Goal: Task Accomplishment & Management: Use online tool/utility

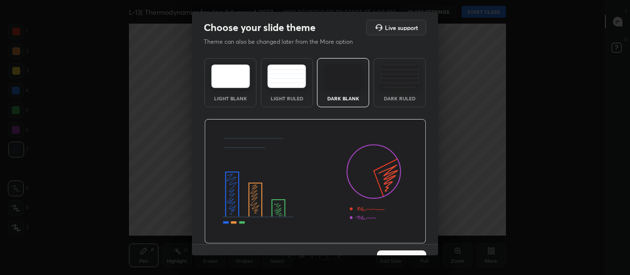
scroll to position [20, 0]
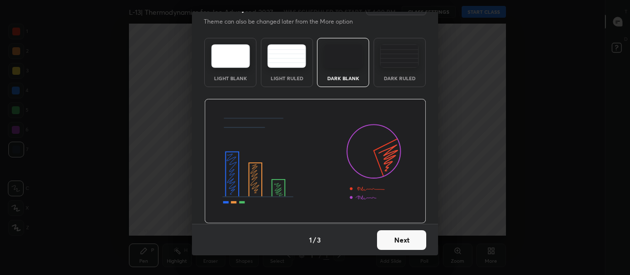
click at [402, 241] on button "Next" at bounding box center [401, 240] width 49 height 20
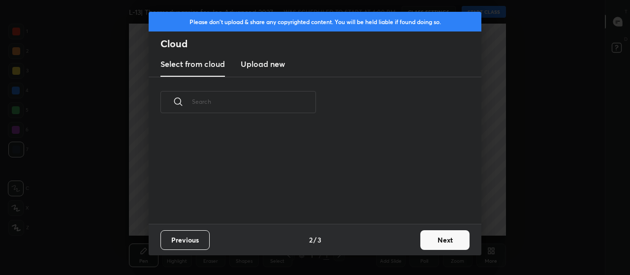
scroll to position [0, 0]
click at [449, 242] on button "Next" at bounding box center [445, 240] width 49 height 20
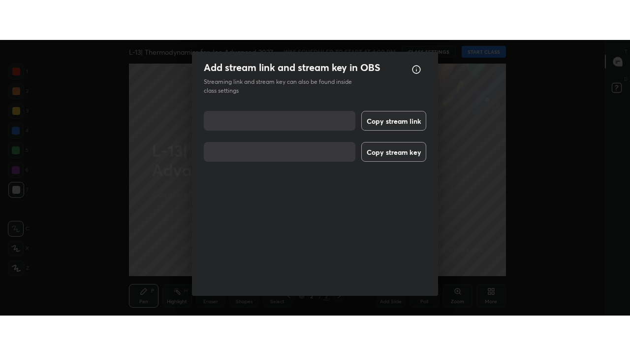
scroll to position [12, 0]
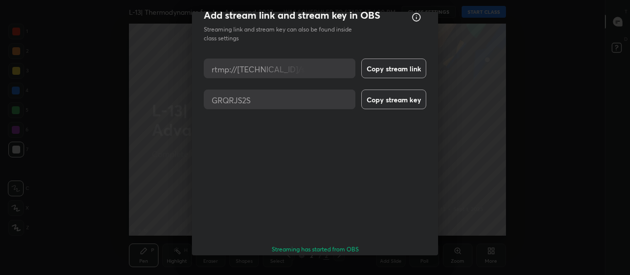
click at [398, 268] on button "Done" at bounding box center [401, 278] width 49 height 20
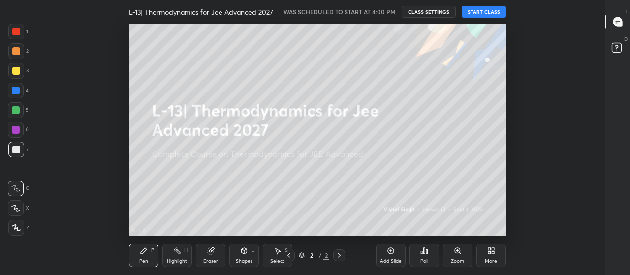
click at [494, 255] on icon at bounding box center [491, 251] width 8 height 8
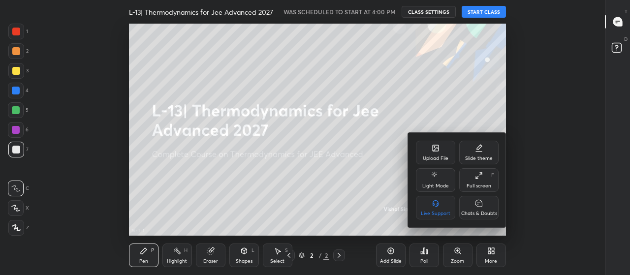
click at [484, 182] on div "Full screen F" at bounding box center [478, 180] width 39 height 24
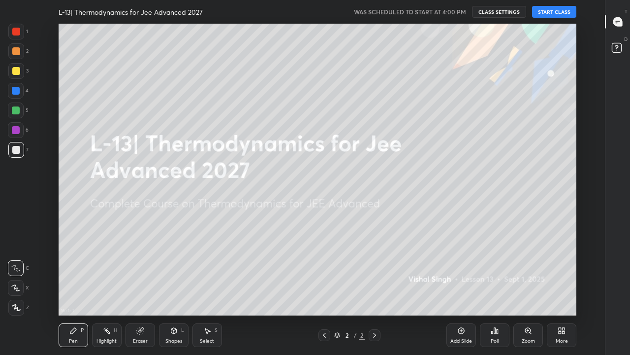
scroll to position [292, 572]
click at [553, 15] on button "START CLASS" at bounding box center [554, 12] width 44 height 12
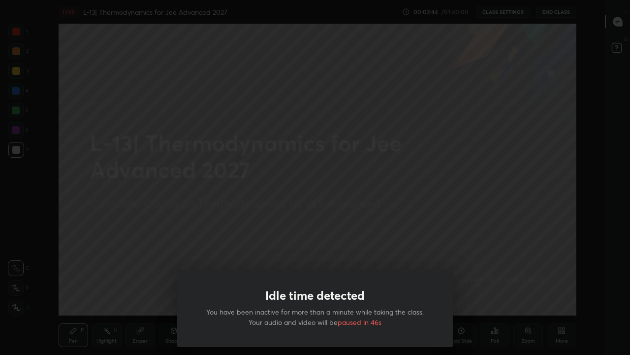
click at [384, 261] on div "Idle time detected You have been inactive for more than a minute while taking t…" at bounding box center [315, 177] width 630 height 355
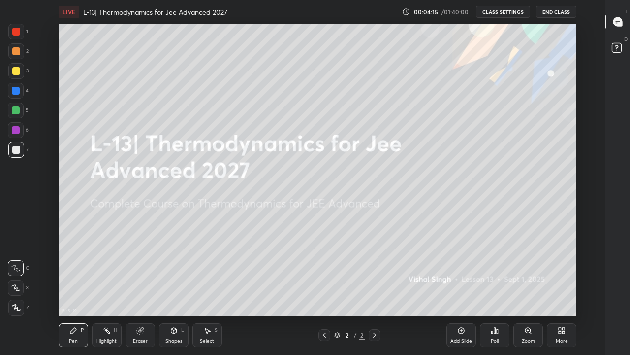
click at [461, 275] on div "Add Slide" at bounding box center [462, 335] width 30 height 24
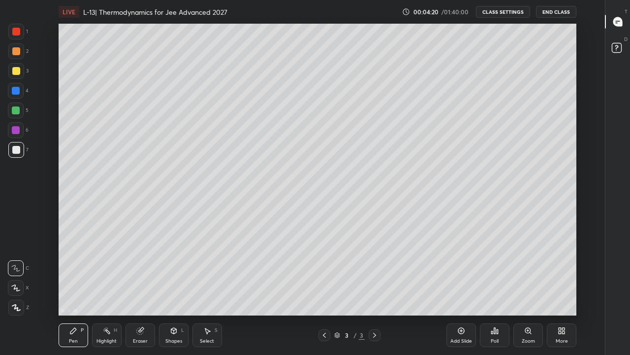
click at [15, 88] on div at bounding box center [16, 91] width 8 height 8
click at [18, 111] on div at bounding box center [16, 110] width 8 height 8
click at [17, 275] on div at bounding box center [16, 288] width 16 height 16
click at [213, 275] on div "Select S" at bounding box center [208, 335] width 30 height 24
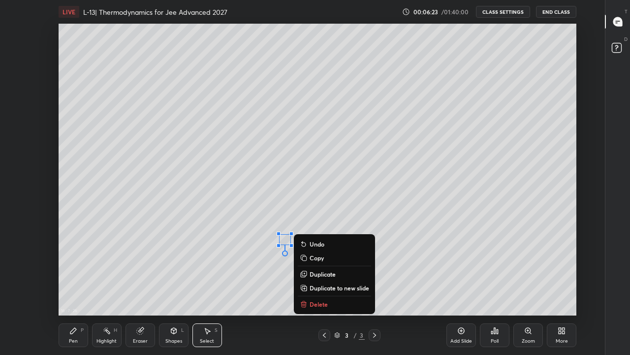
click at [319, 275] on p "Delete" at bounding box center [319, 304] width 18 height 8
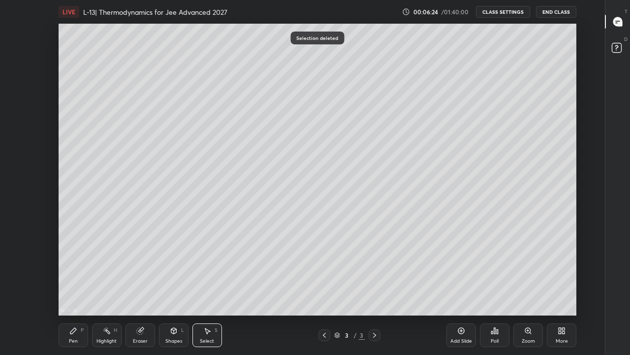
click at [79, 275] on div "Pen P" at bounding box center [74, 335] width 30 height 24
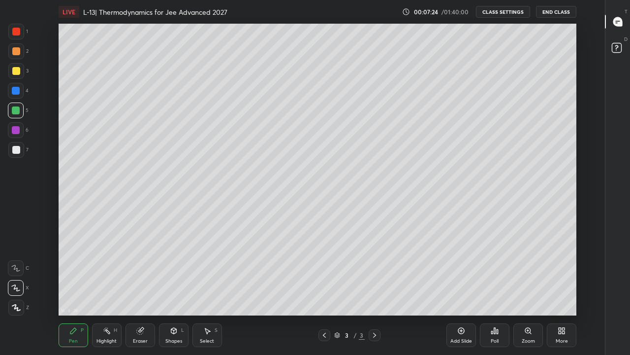
click at [459, 275] on div "Add Slide" at bounding box center [462, 335] width 30 height 24
click at [146, 275] on div "Eraser" at bounding box center [141, 335] width 30 height 24
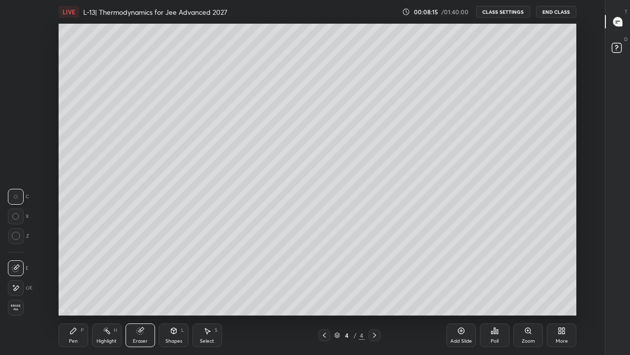
click at [80, 275] on div "Pen P" at bounding box center [74, 335] width 30 height 24
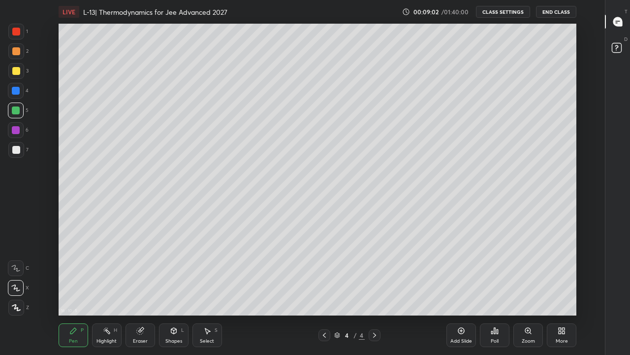
click at [324, 275] on icon at bounding box center [325, 335] width 8 height 8
click at [374, 275] on icon at bounding box center [374, 334] width 3 height 5
click at [139, 275] on div "Eraser" at bounding box center [141, 335] width 30 height 24
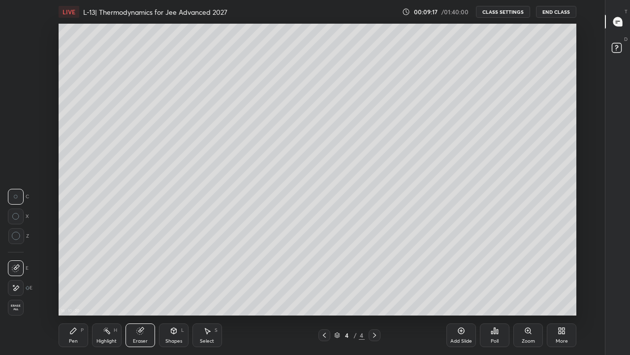
click at [73, 275] on div "Pen" at bounding box center [73, 340] width 9 height 5
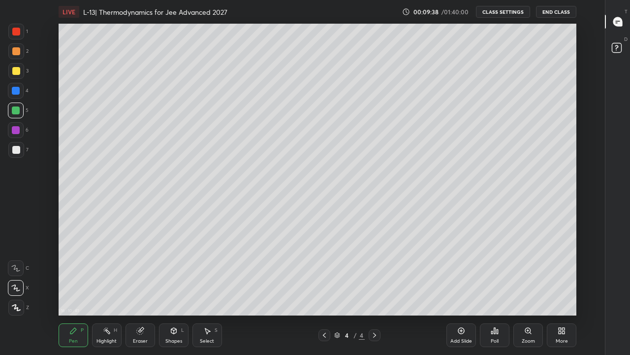
click at [209, 275] on div "Select" at bounding box center [207, 340] width 14 height 5
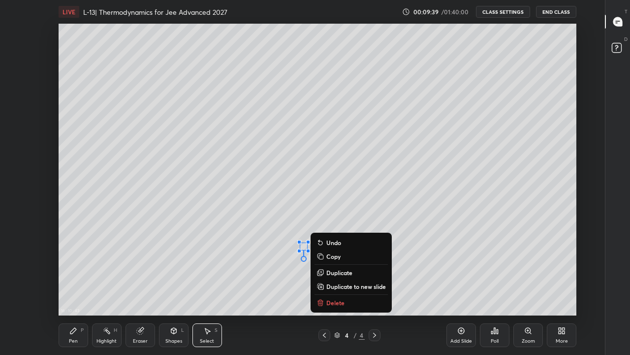
click at [335, 275] on p "Delete" at bounding box center [335, 302] width 18 height 8
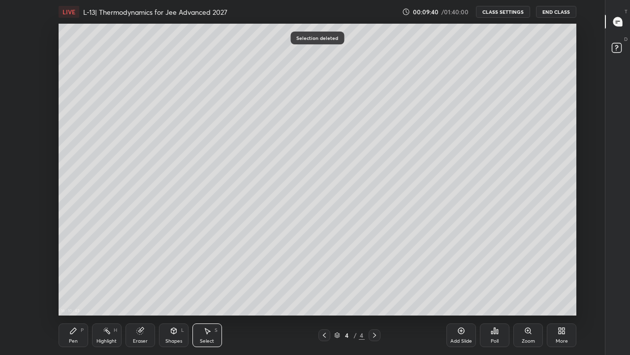
click at [75, 275] on div "Pen" at bounding box center [73, 340] width 9 height 5
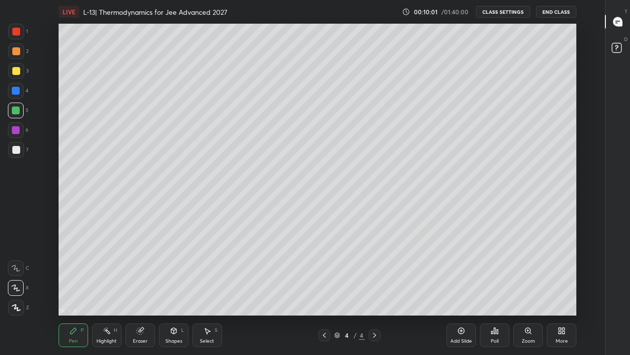
click at [142, 275] on div "Eraser" at bounding box center [141, 335] width 30 height 24
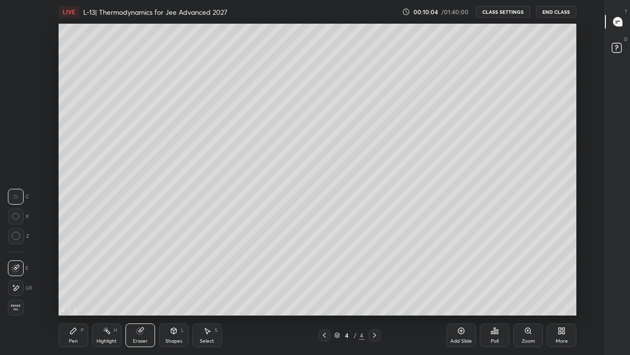
click at [78, 275] on div "Pen P" at bounding box center [74, 335] width 30 height 24
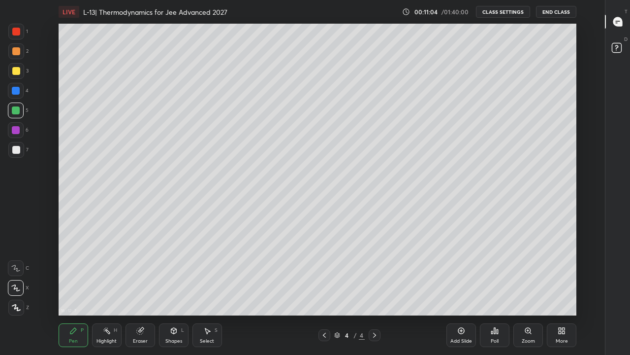
click at [209, 275] on div "Select S" at bounding box center [208, 335] width 30 height 24
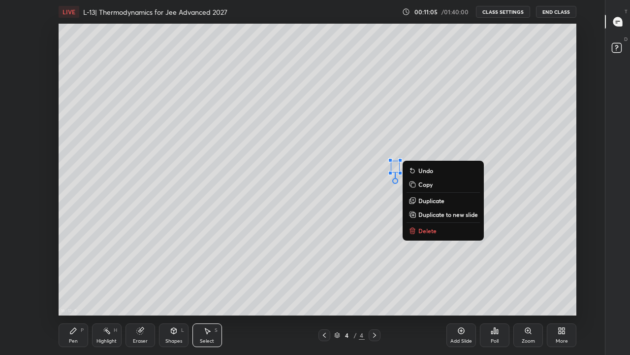
click at [432, 232] on p "Delete" at bounding box center [428, 231] width 18 height 8
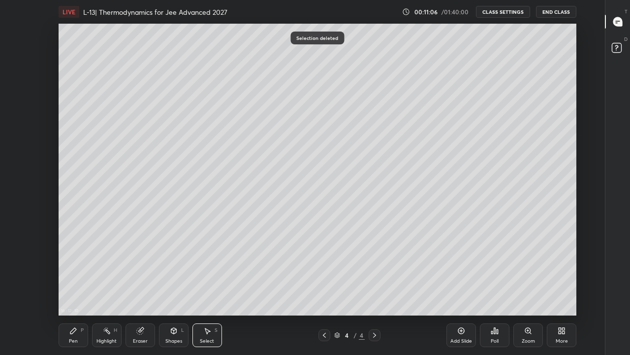
click at [80, 275] on div "Pen P" at bounding box center [74, 335] width 30 height 24
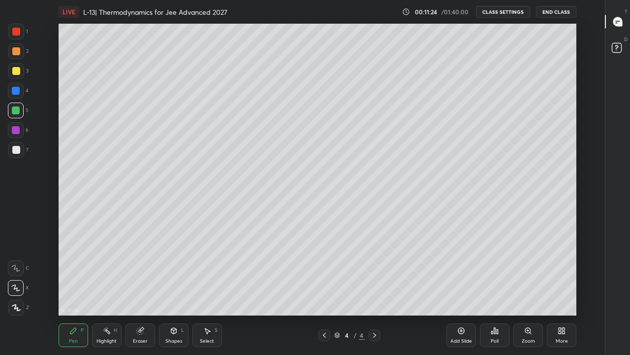
click at [142, 275] on div "Eraser" at bounding box center [141, 335] width 30 height 24
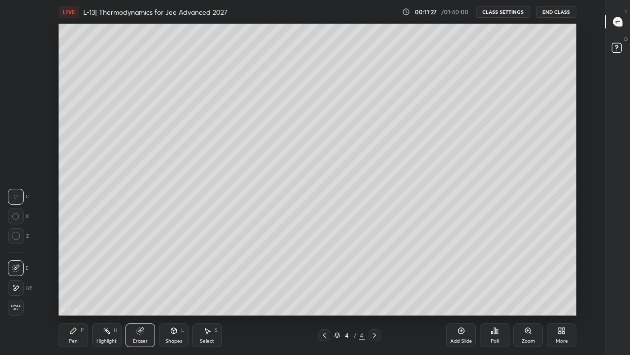
click at [81, 275] on div "Pen P" at bounding box center [74, 335] width 30 height 24
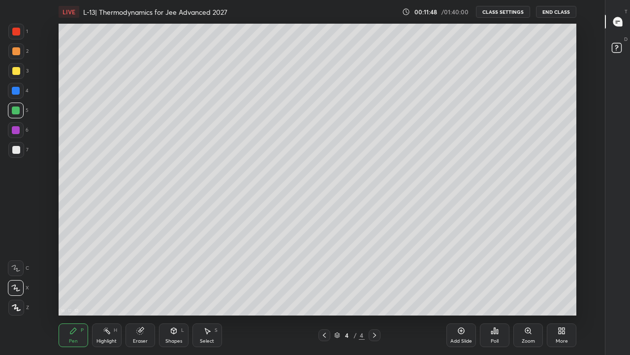
click at [463, 275] on div "Add Slide" at bounding box center [462, 335] width 30 height 24
click at [16, 73] on div at bounding box center [16, 71] width 8 height 8
click at [15, 152] on div at bounding box center [16, 150] width 8 height 8
click at [15, 73] on div at bounding box center [16, 71] width 8 height 8
click at [16, 33] on div at bounding box center [16, 32] width 8 height 8
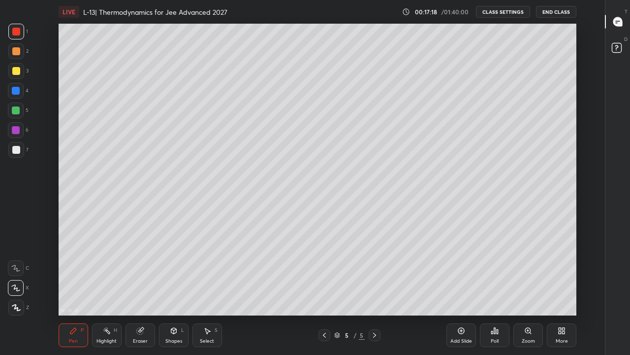
click at [581, 124] on div "16 : 18 : 21 Setting up your live class" at bounding box center [318, 170] width 572 height 292
click at [456, 275] on div "Add Slide" at bounding box center [462, 335] width 30 height 24
click at [16, 72] on div at bounding box center [16, 71] width 8 height 8
click at [109, 275] on div "Highlight H" at bounding box center [107, 335] width 30 height 24
click at [16, 275] on div at bounding box center [16, 307] width 16 height 16
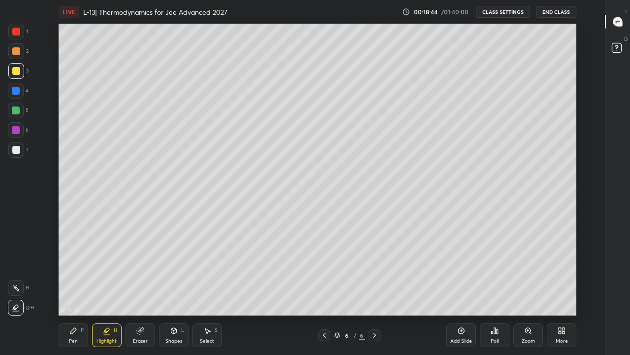
click at [19, 55] on div at bounding box center [16, 51] width 16 height 16
click at [74, 275] on div "Pen" at bounding box center [73, 340] width 9 height 5
click at [15, 109] on div at bounding box center [16, 110] width 8 height 8
click at [214, 275] on div "Select S" at bounding box center [208, 335] width 30 height 24
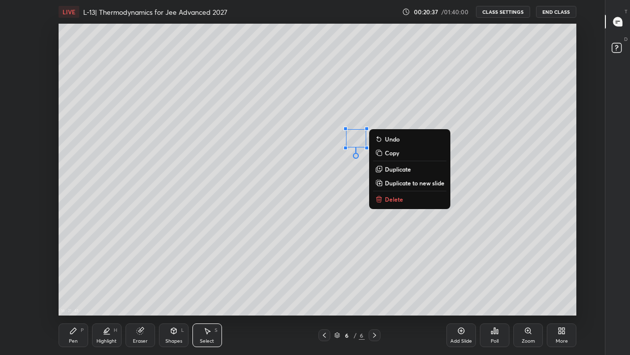
click at [396, 198] on p "Delete" at bounding box center [394, 199] width 18 height 8
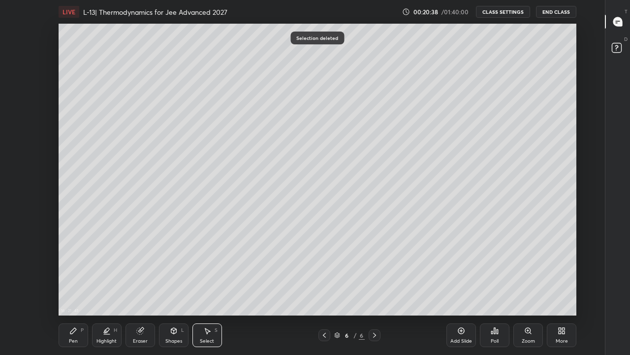
click at [78, 275] on div "Pen P" at bounding box center [74, 335] width 30 height 24
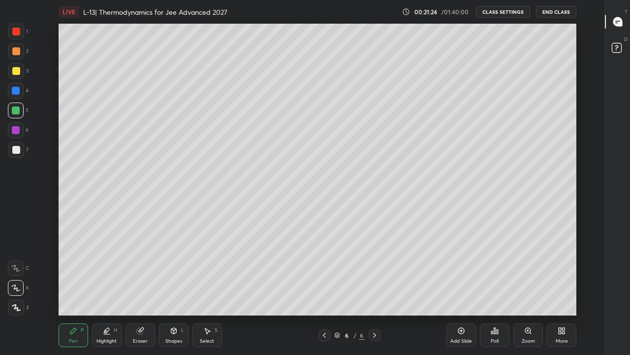
click at [17, 71] on div at bounding box center [16, 71] width 8 height 8
click at [208, 275] on icon at bounding box center [207, 330] width 8 height 8
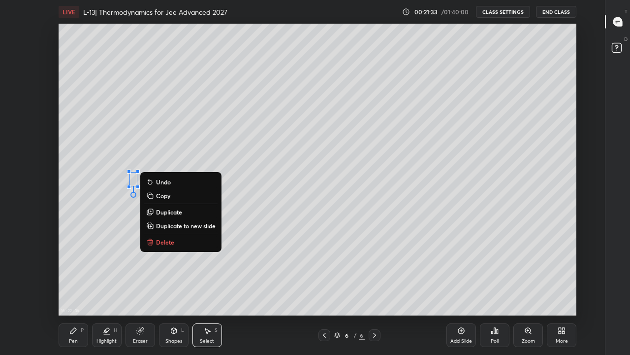
click at [170, 245] on p "Delete" at bounding box center [165, 242] width 18 height 8
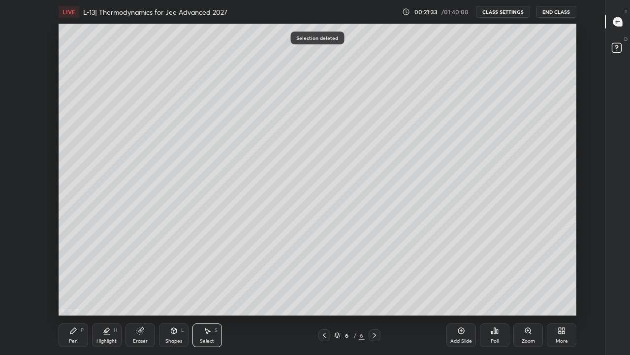
click at [75, 275] on div "Pen P" at bounding box center [74, 335] width 30 height 24
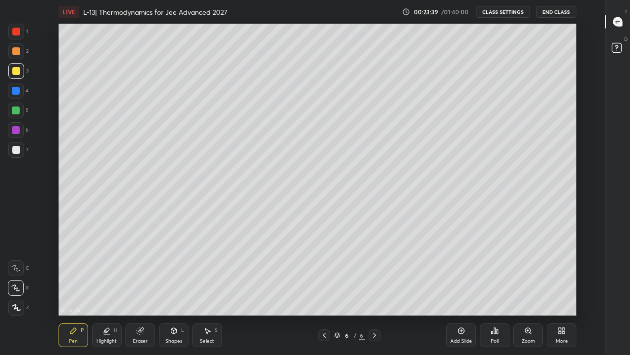
click at [15, 32] on div at bounding box center [16, 32] width 8 height 8
click at [457, 275] on div "Add Slide" at bounding box center [462, 335] width 30 height 24
click at [18, 72] on div at bounding box center [16, 71] width 8 height 8
click at [323, 275] on icon at bounding box center [325, 335] width 8 height 8
click at [324, 275] on icon at bounding box center [325, 335] width 8 height 8
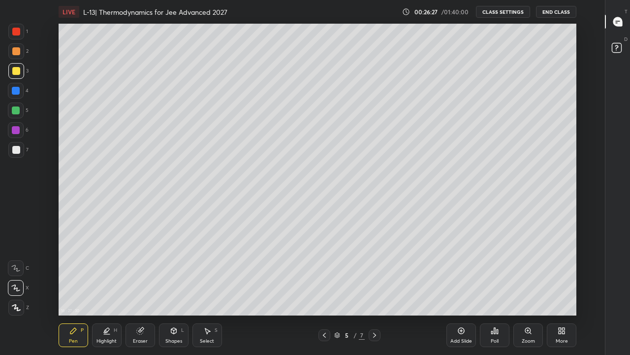
click at [374, 275] on icon at bounding box center [375, 335] width 8 height 8
click at [375, 275] on icon at bounding box center [374, 334] width 3 height 5
click at [297, 275] on div "Pen P Highlight H Eraser Shapes L Select S 7 / 7 Add Slide Poll Zoom More" at bounding box center [318, 334] width 518 height 39
click at [322, 275] on div at bounding box center [325, 335] width 12 height 12
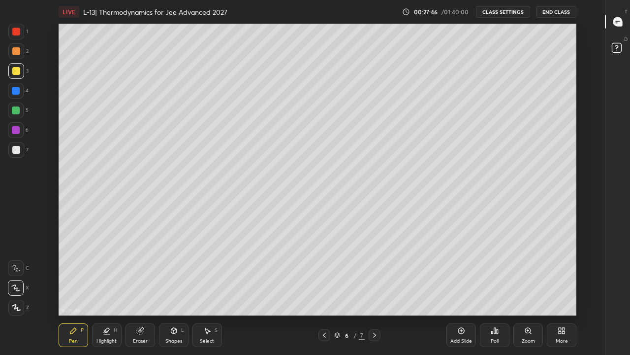
click at [320, 275] on div at bounding box center [325, 335] width 12 height 12
click at [376, 275] on icon at bounding box center [375, 335] width 8 height 8
click at [375, 275] on icon at bounding box center [374, 334] width 3 height 5
click at [320, 275] on div at bounding box center [325, 335] width 12 height 12
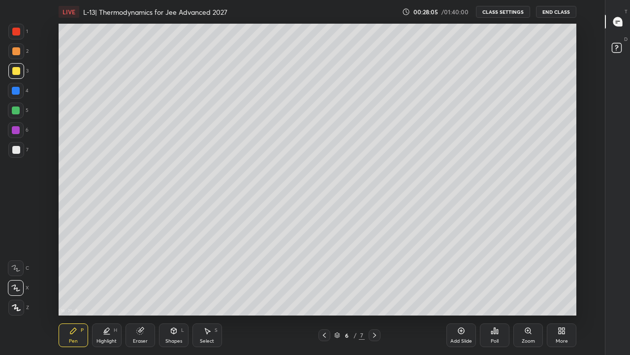
click at [324, 275] on icon at bounding box center [325, 335] width 8 height 8
click at [375, 275] on icon at bounding box center [375, 335] width 8 height 8
click at [379, 275] on div at bounding box center [375, 335] width 12 height 12
click at [324, 275] on icon at bounding box center [325, 335] width 8 height 8
click at [374, 275] on icon at bounding box center [375, 335] width 8 height 8
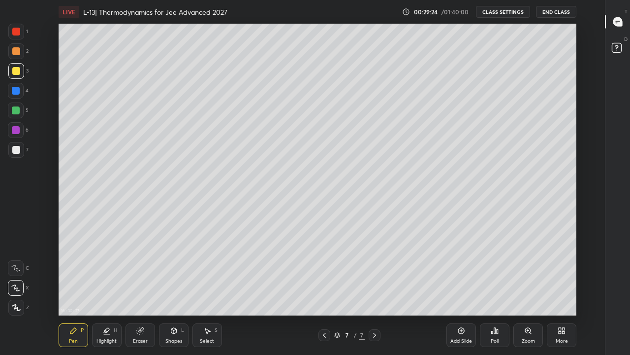
click at [563, 275] on icon at bounding box center [563, 332] width 2 height 2
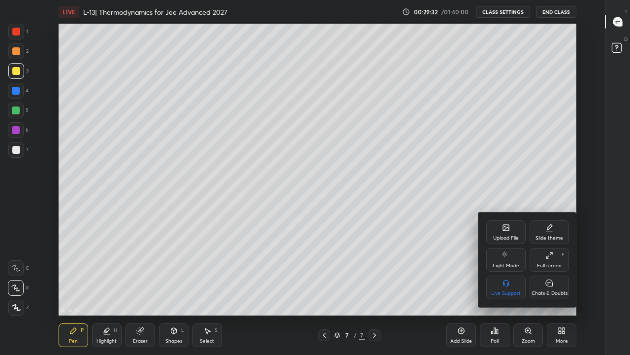
click at [506, 229] on icon at bounding box center [506, 228] width 5 height 3
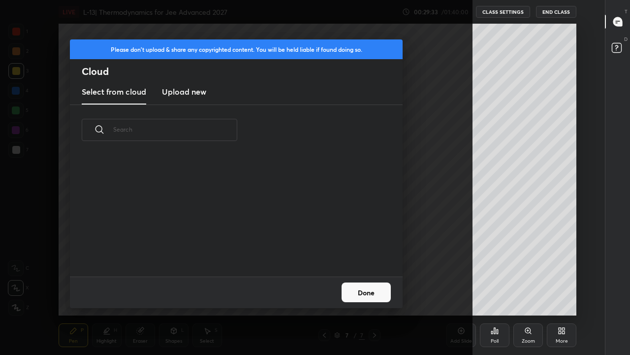
scroll to position [121, 316]
click at [357, 275] on button "Done" at bounding box center [366, 292] width 49 height 20
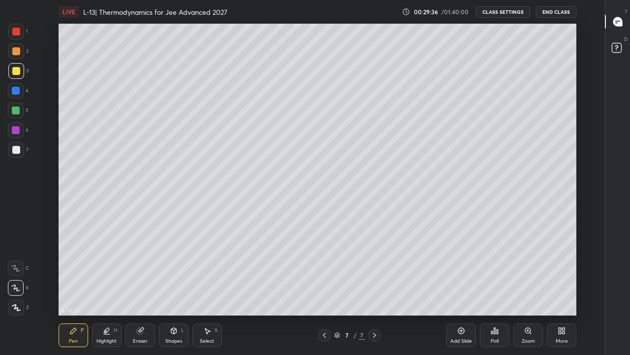
click at [558, 275] on icon at bounding box center [562, 330] width 8 height 8
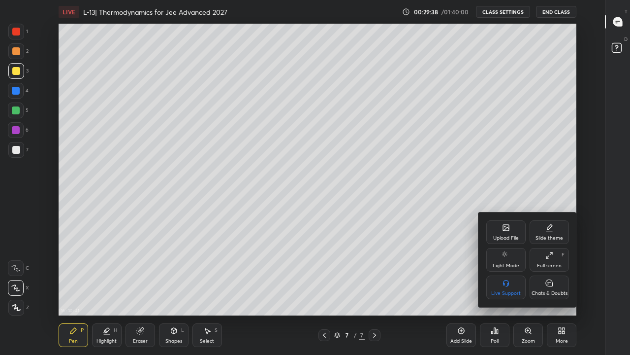
click at [505, 230] on icon at bounding box center [506, 228] width 6 height 6
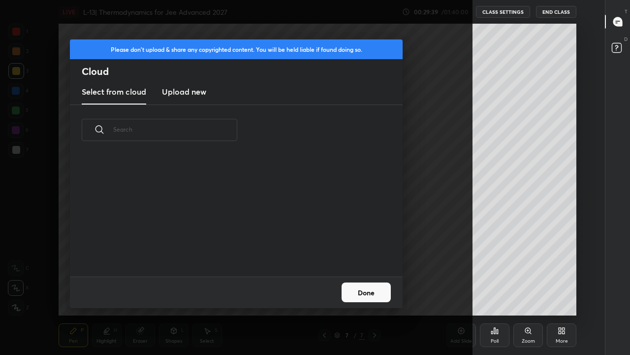
click at [196, 93] on h3 "Upload new" at bounding box center [184, 92] width 44 height 12
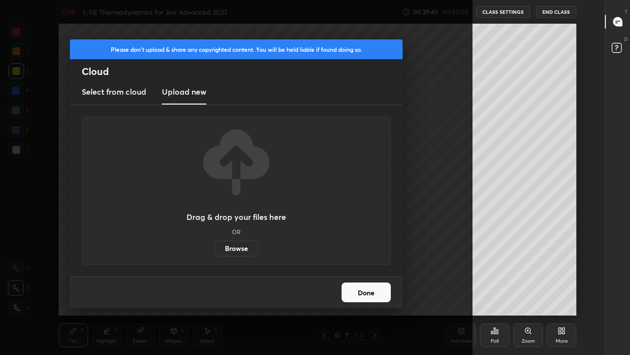
click at [242, 246] on label "Browse" at bounding box center [237, 248] width 44 height 16
click at [215, 246] on input "Browse" at bounding box center [215, 248] width 0 height 16
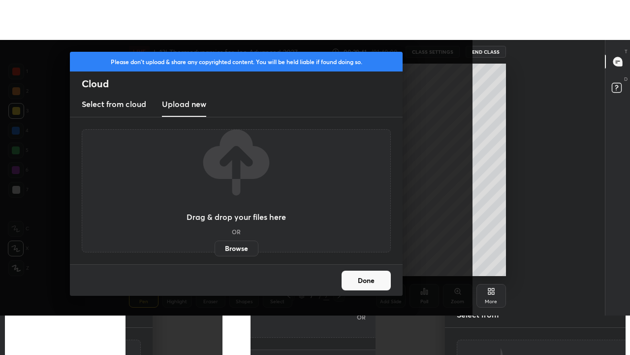
scroll to position [49028, 48669]
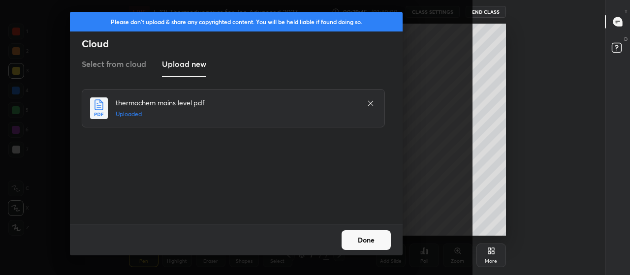
click at [369, 241] on button "Done" at bounding box center [366, 240] width 49 height 20
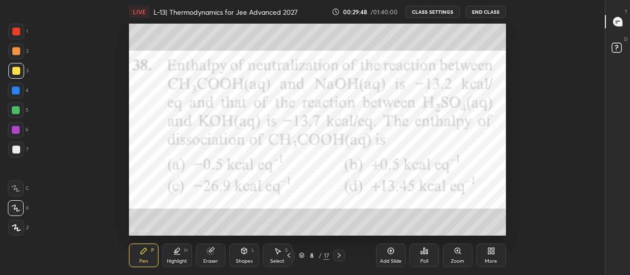
click at [491, 250] on icon at bounding box center [491, 251] width 8 height 8
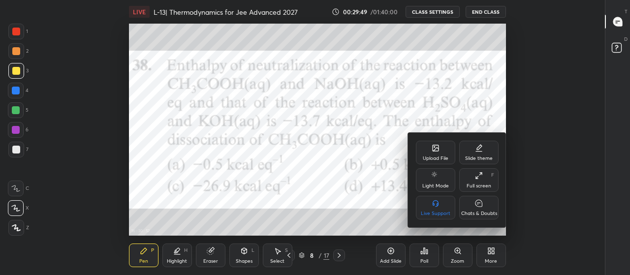
click at [478, 181] on div "Full screen F" at bounding box center [478, 180] width 39 height 24
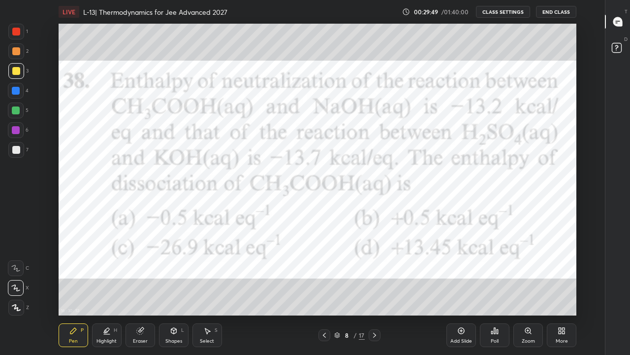
scroll to position [292, 572]
click at [586, 275] on div "16 : 30 : 58 Setting up your live class" at bounding box center [318, 170] width 572 height 292
click at [18, 31] on div at bounding box center [16, 32] width 8 height 8
click at [19, 73] on div at bounding box center [16, 71] width 8 height 8
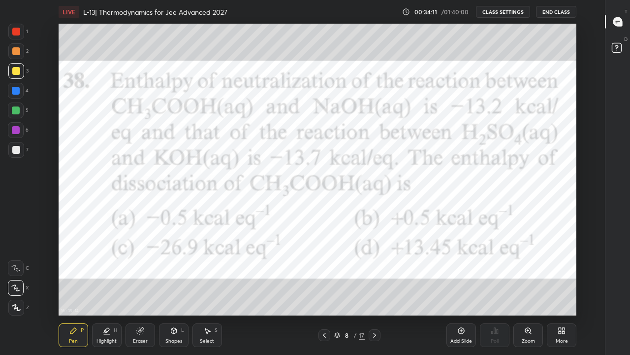
click at [21, 35] on div at bounding box center [16, 32] width 16 height 16
click at [376, 275] on div at bounding box center [375, 335] width 12 height 12
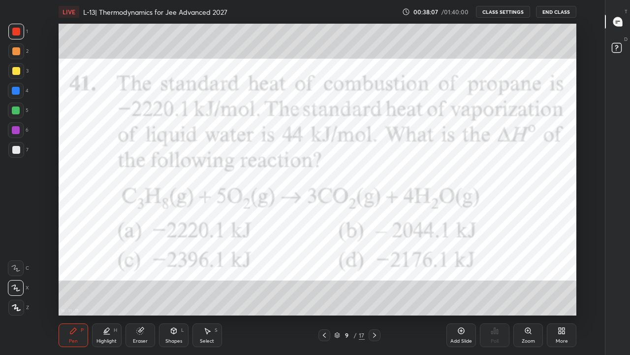
click at [324, 275] on icon at bounding box center [325, 335] width 8 height 8
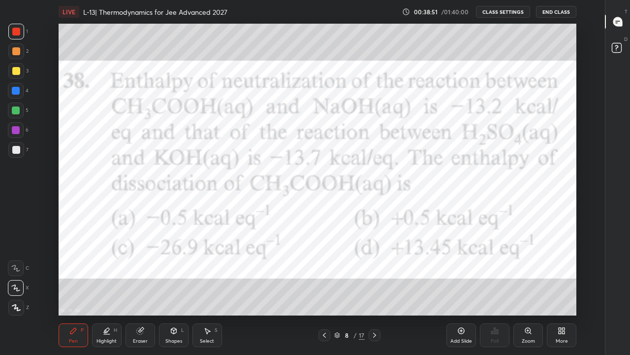
click at [374, 275] on icon at bounding box center [375, 335] width 8 height 8
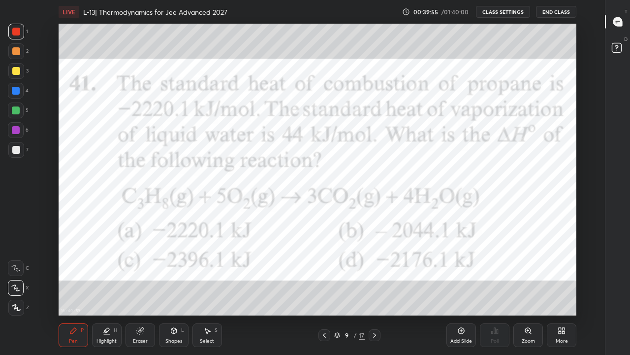
click at [459, 275] on div "Add Slide" at bounding box center [462, 335] width 30 height 24
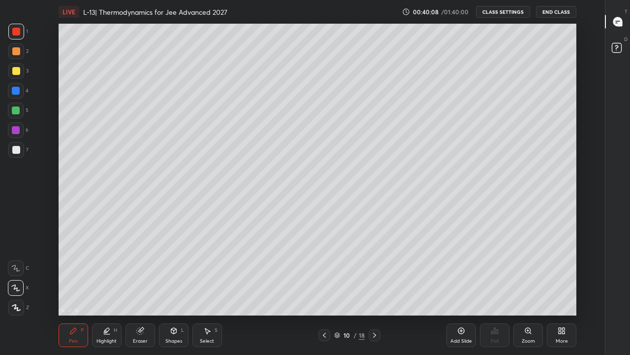
click at [19, 112] on div at bounding box center [16, 110] width 8 height 8
click at [204, 275] on div "Select S" at bounding box center [208, 335] width 30 height 24
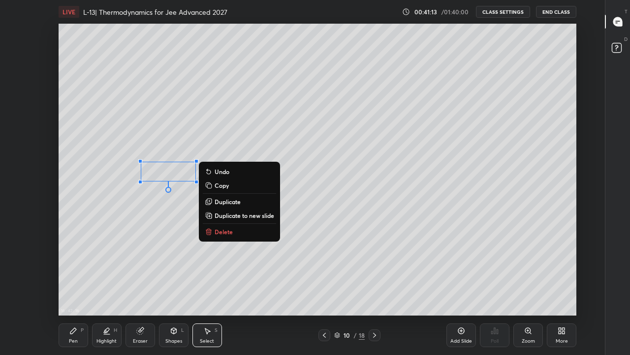
click at [232, 234] on p "Delete" at bounding box center [224, 231] width 18 height 8
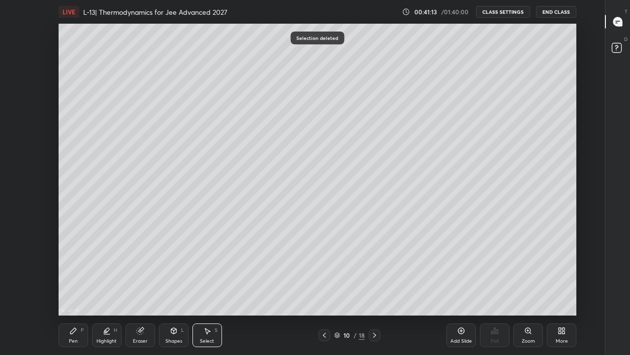
click at [76, 275] on div "Pen" at bounding box center [73, 340] width 9 height 5
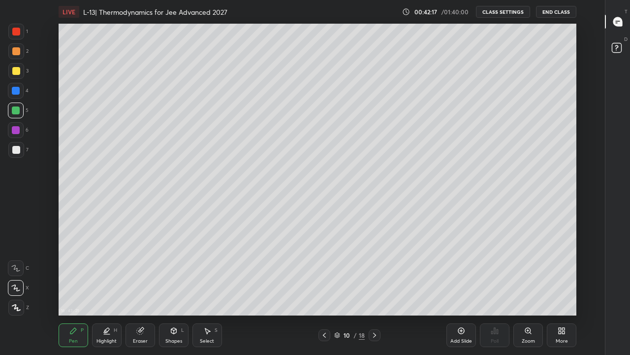
click at [16, 72] on div at bounding box center [16, 71] width 8 height 8
click at [209, 275] on div "Select S" at bounding box center [208, 335] width 30 height 24
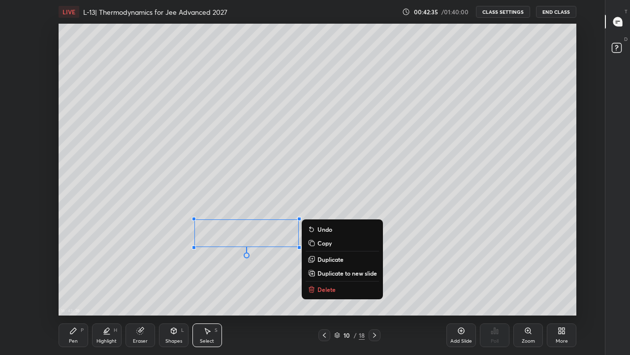
click at [327, 275] on p "Delete" at bounding box center [327, 289] width 18 height 8
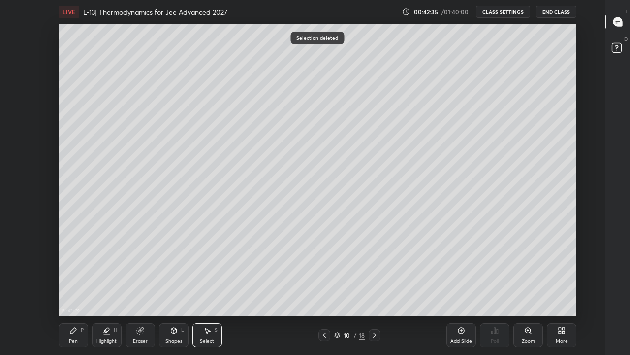
click at [76, 275] on icon at bounding box center [73, 330] width 8 height 8
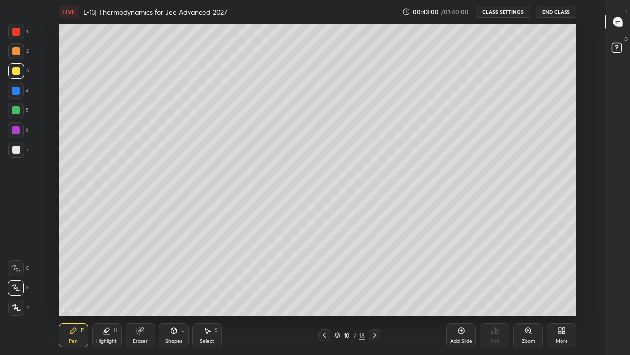
click at [323, 275] on icon at bounding box center [325, 335] width 8 height 8
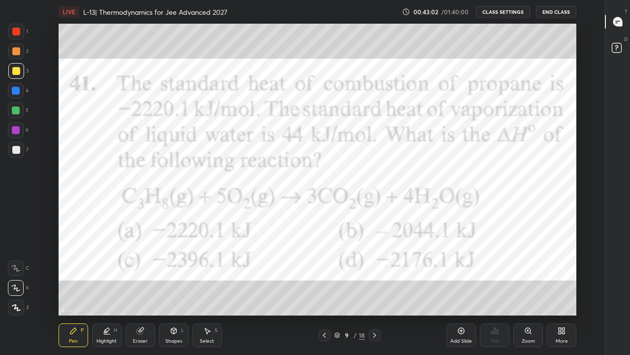
click at [19, 31] on div at bounding box center [16, 32] width 8 height 8
click at [454, 275] on div "Add Slide" at bounding box center [462, 335] width 30 height 24
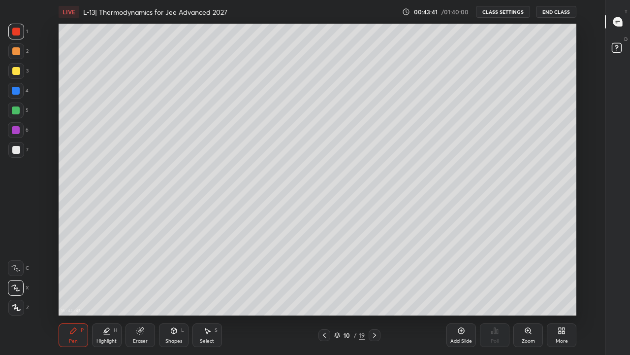
click at [16, 72] on div at bounding box center [16, 71] width 8 height 8
click at [325, 275] on icon at bounding box center [325, 335] width 8 height 8
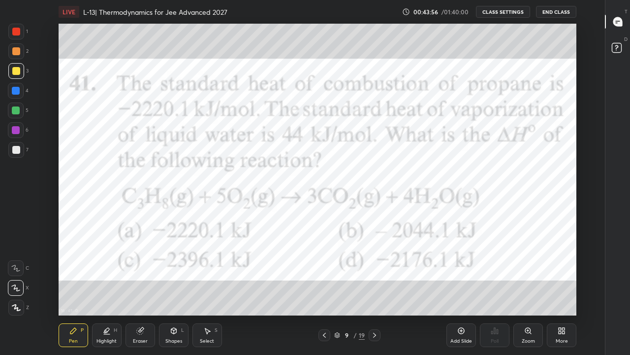
click at [374, 275] on icon at bounding box center [375, 335] width 8 height 8
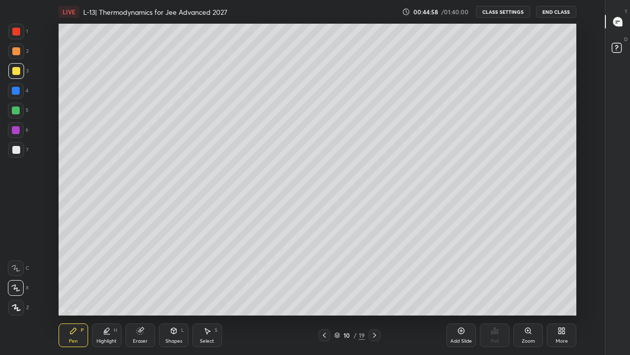
click at [324, 275] on icon at bounding box center [324, 334] width 3 height 5
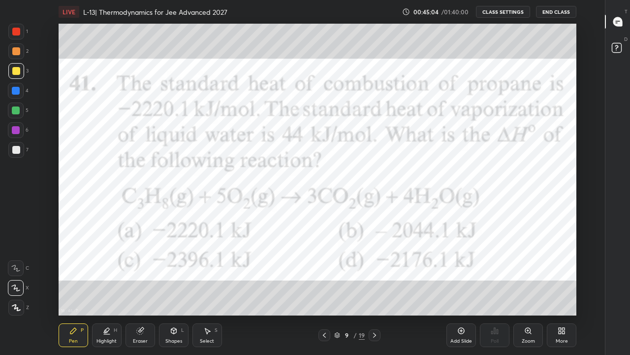
click at [16, 32] on div at bounding box center [16, 32] width 8 height 8
click at [374, 275] on icon at bounding box center [375, 335] width 8 height 8
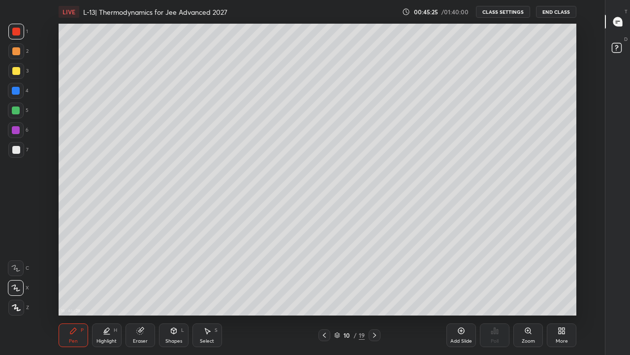
click at [206, 275] on div "Select" at bounding box center [207, 340] width 14 height 5
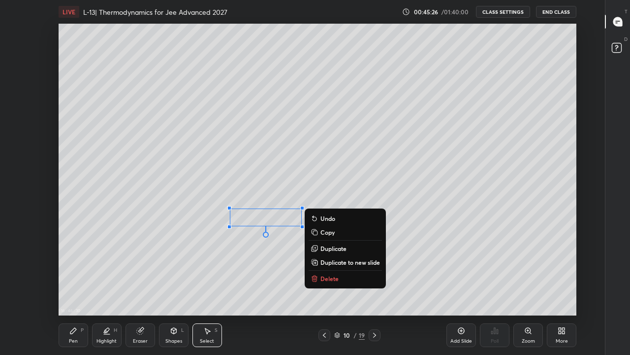
click at [339, 275] on button "Delete" at bounding box center [345, 278] width 73 height 12
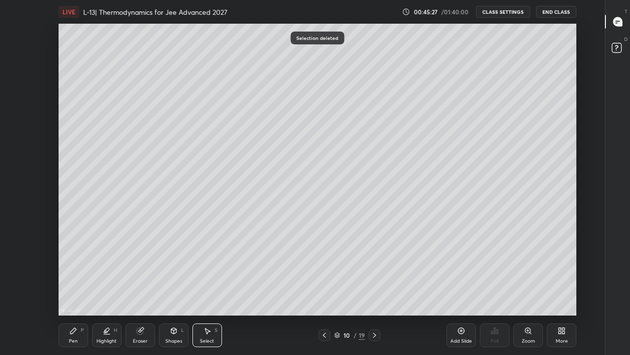
click at [76, 275] on icon at bounding box center [73, 330] width 8 height 8
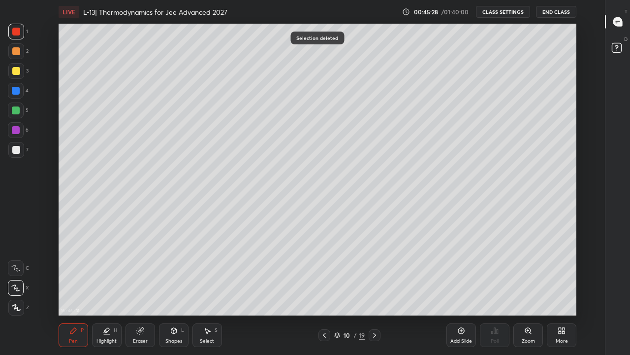
click at [18, 112] on div at bounding box center [16, 110] width 8 height 8
click at [330, 275] on div at bounding box center [325, 335] width 12 height 12
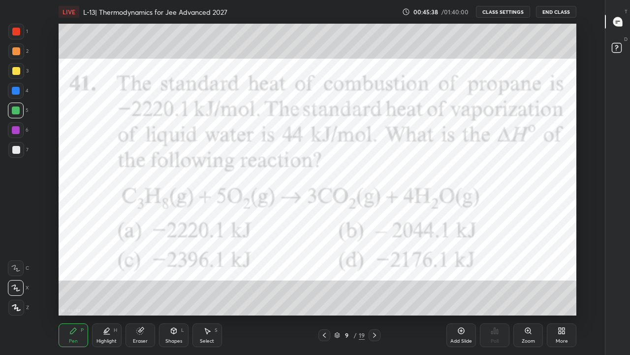
click at [375, 275] on icon at bounding box center [375, 335] width 8 height 8
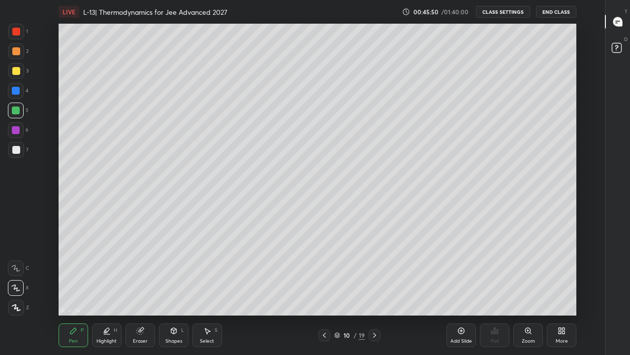
click at [324, 275] on icon at bounding box center [325, 335] width 8 height 8
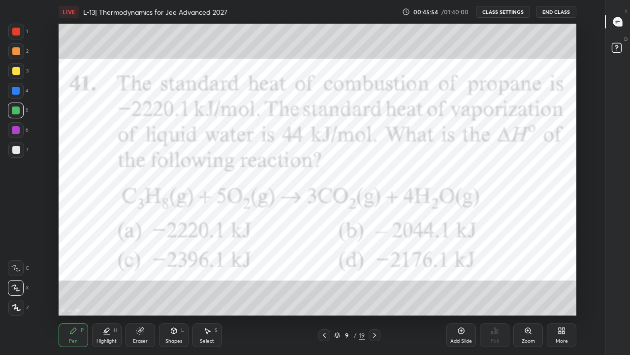
click at [380, 275] on div at bounding box center [375, 335] width 12 height 12
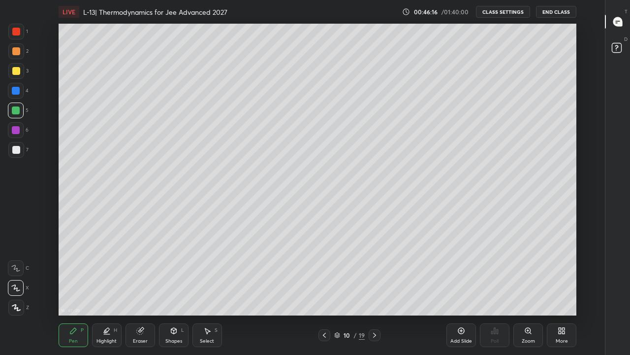
click at [375, 275] on icon at bounding box center [375, 335] width 8 height 8
click at [374, 275] on icon at bounding box center [375, 335] width 8 height 8
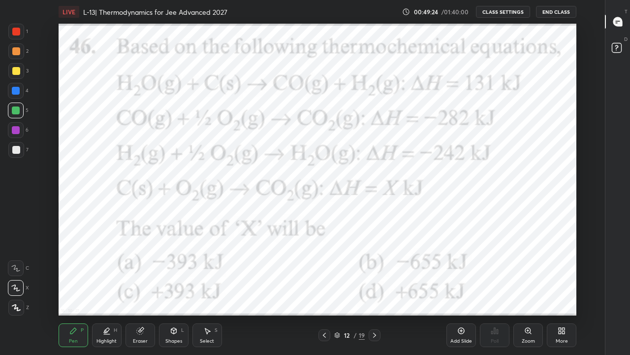
click at [178, 275] on div "Shapes L" at bounding box center [174, 335] width 30 height 24
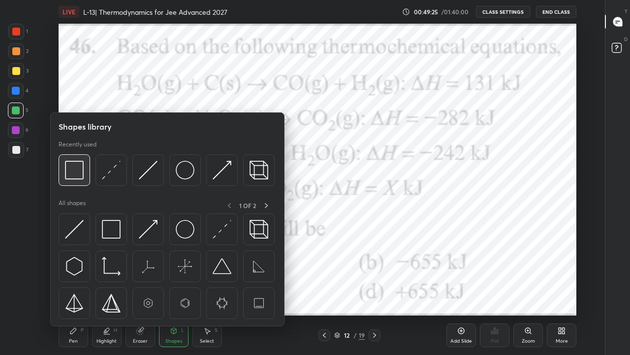
click at [80, 178] on img at bounding box center [74, 170] width 19 height 19
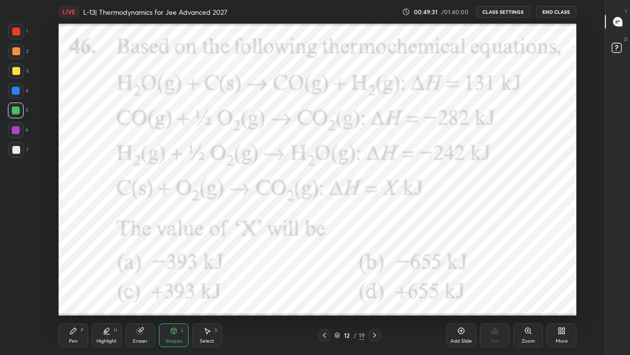
click at [18, 35] on div at bounding box center [16, 32] width 16 height 16
click at [81, 275] on div "Pen P" at bounding box center [74, 335] width 30 height 24
click at [380, 275] on div at bounding box center [375, 335] width 12 height 12
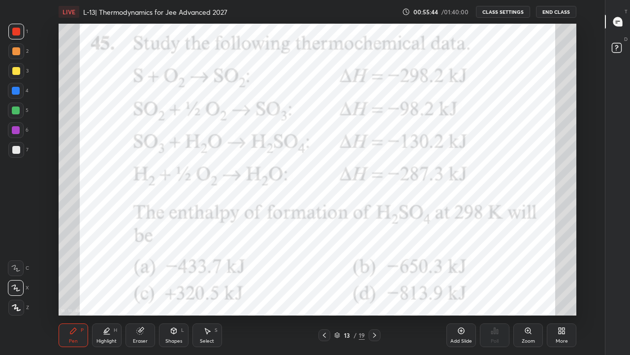
click at [141, 275] on div "Eraser" at bounding box center [140, 340] width 15 height 5
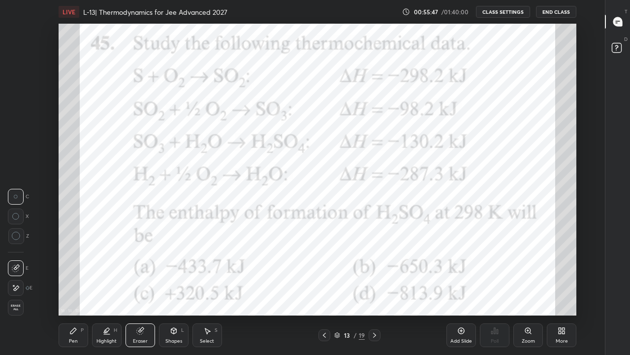
click at [80, 275] on div "Pen P" at bounding box center [74, 335] width 30 height 24
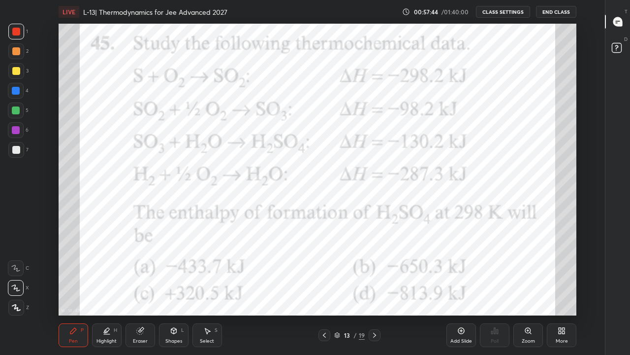
click at [374, 275] on icon at bounding box center [375, 335] width 8 height 8
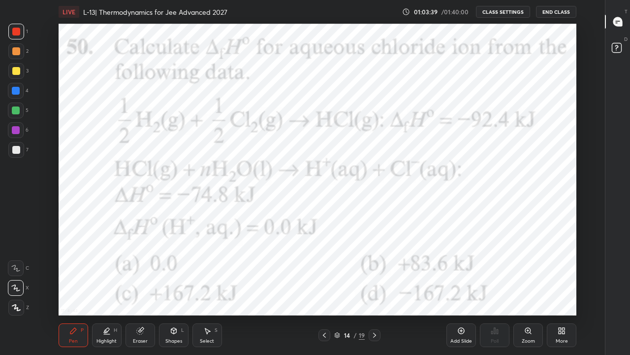
click at [464, 275] on icon at bounding box center [461, 330] width 8 height 8
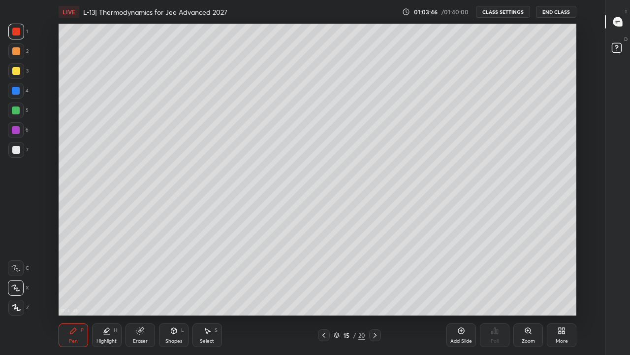
click at [18, 72] on div at bounding box center [16, 71] width 8 height 8
click at [212, 275] on div "Select" at bounding box center [207, 340] width 14 height 5
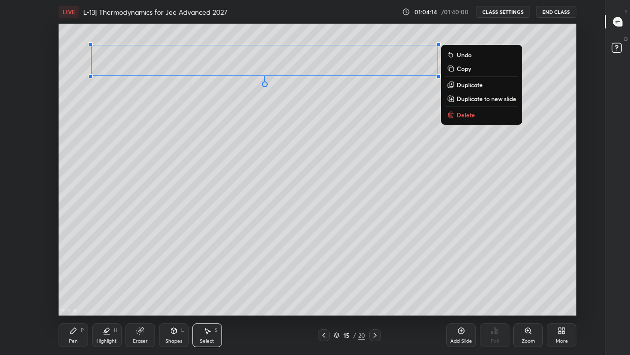
click at [180, 151] on div "0 ° Undo Copy Duplicate Duplicate to new slide Delete" at bounding box center [318, 170] width 518 height 292
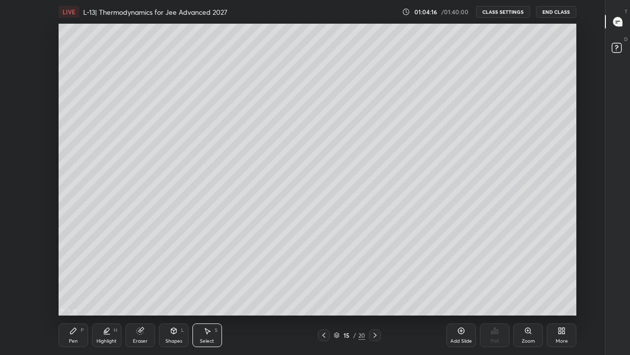
click at [82, 275] on div "Pen P" at bounding box center [74, 335] width 30 height 24
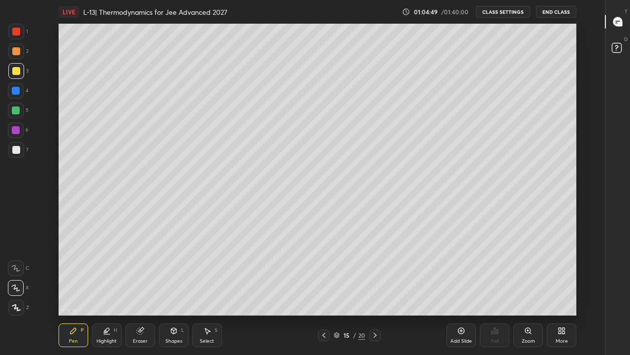
click at [16, 90] on div at bounding box center [16, 91] width 8 height 8
click at [16, 110] on div at bounding box center [16, 110] width 8 height 8
click at [148, 275] on div "Eraser" at bounding box center [141, 335] width 30 height 24
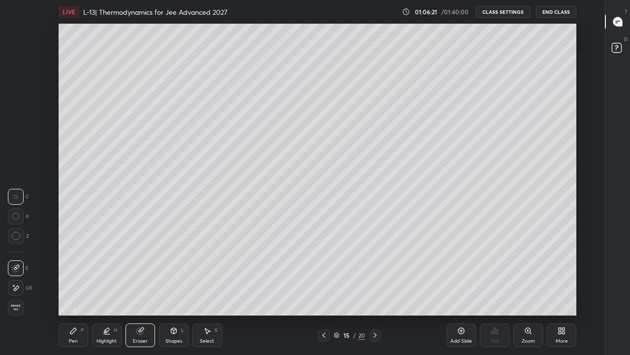
click at [77, 275] on div "Pen P" at bounding box center [74, 335] width 30 height 24
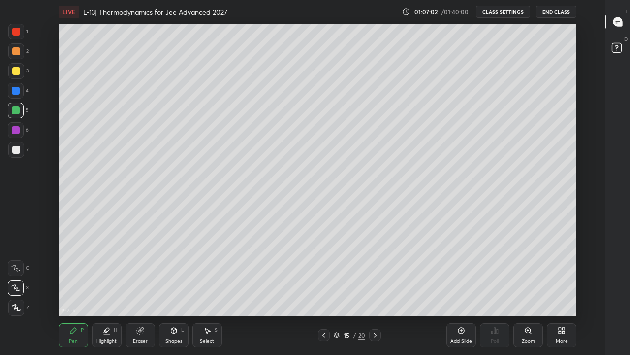
click at [319, 275] on div at bounding box center [324, 335] width 12 height 12
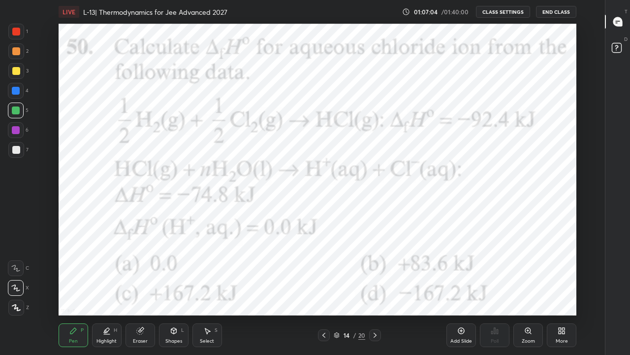
click at [324, 275] on icon at bounding box center [324, 335] width 8 height 8
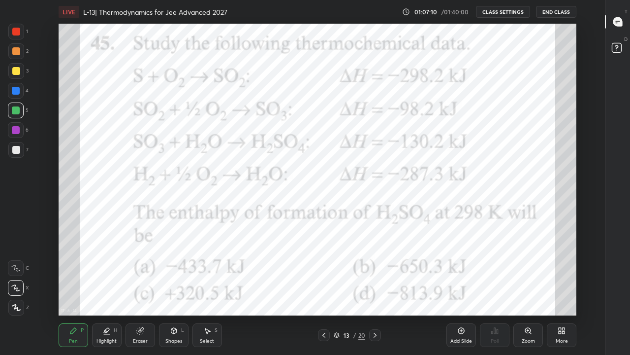
click at [375, 275] on icon at bounding box center [375, 335] width 8 height 8
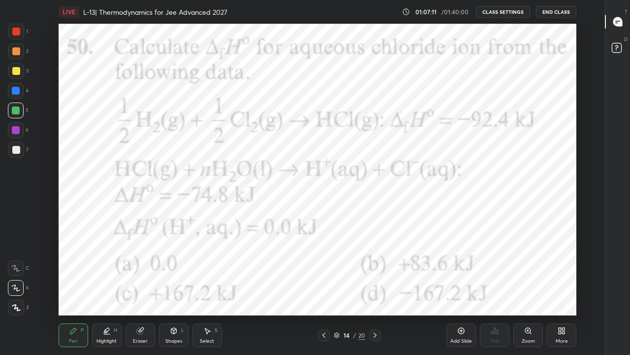
click at [374, 275] on icon at bounding box center [375, 335] width 8 height 8
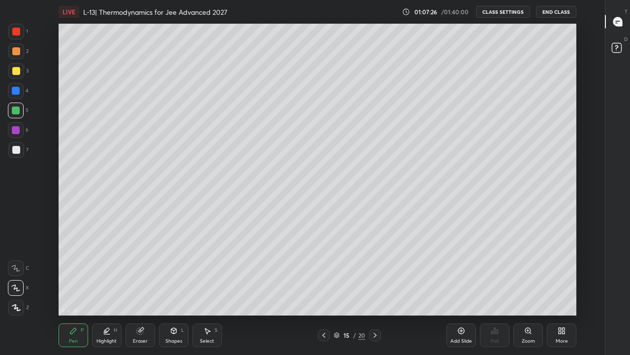
click at [324, 275] on icon at bounding box center [324, 335] width 8 height 8
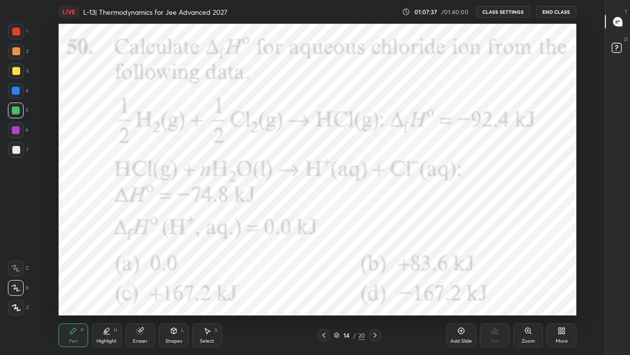
click at [20, 33] on div at bounding box center [16, 32] width 16 height 16
click at [214, 275] on div "Select S" at bounding box center [208, 335] width 30 height 24
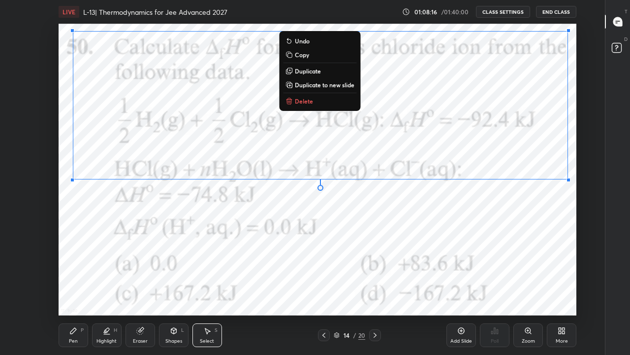
click at [311, 105] on button "Delete" at bounding box center [319, 101] width 73 height 12
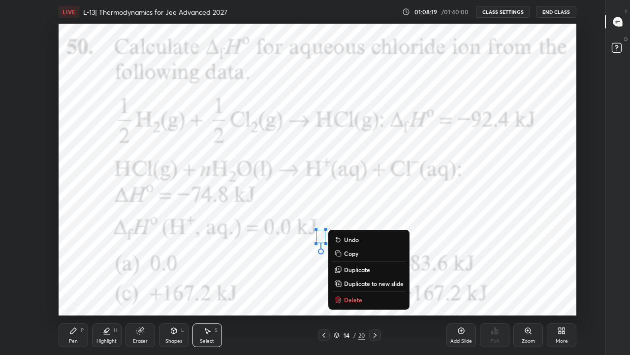
click at [358, 275] on p "Delete" at bounding box center [353, 299] width 18 height 8
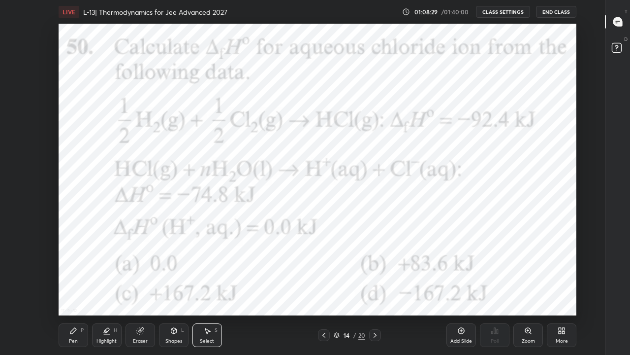
click at [79, 275] on div "Pen P" at bounding box center [74, 335] width 30 height 24
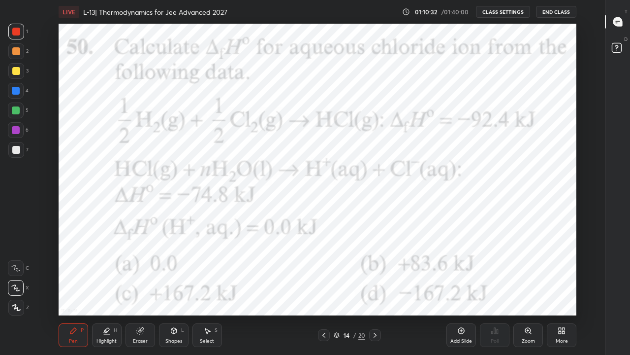
click at [462, 275] on div "Add Slide" at bounding box center [462, 340] width 22 height 5
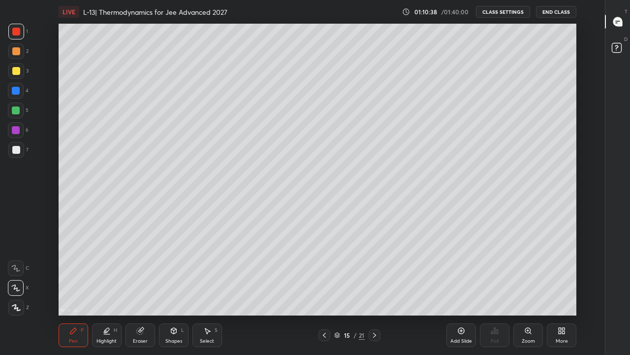
click at [16, 69] on div at bounding box center [16, 71] width 8 height 8
click at [324, 275] on icon at bounding box center [325, 335] width 8 height 8
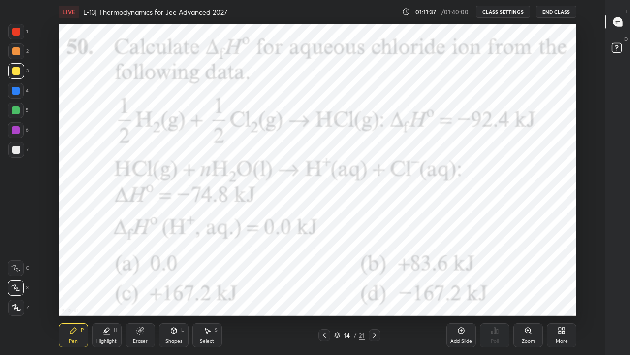
click at [374, 275] on icon at bounding box center [375, 335] width 8 height 8
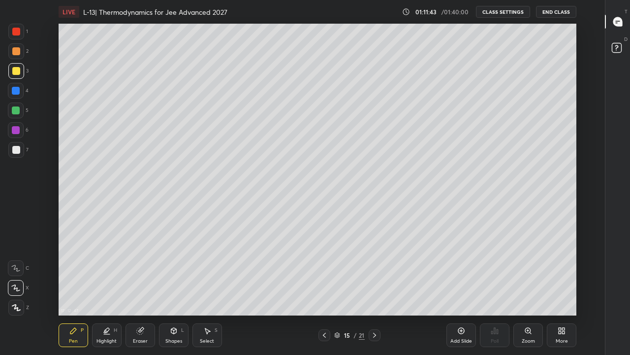
click at [325, 275] on icon at bounding box center [325, 335] width 8 height 8
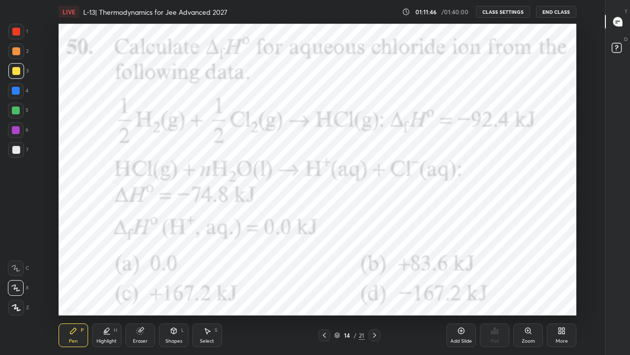
click at [374, 275] on icon at bounding box center [374, 334] width 3 height 5
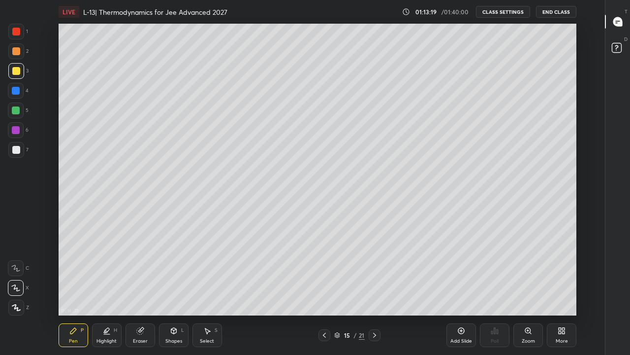
click at [16, 33] on div at bounding box center [16, 32] width 8 height 8
click at [325, 275] on icon at bounding box center [325, 335] width 8 height 8
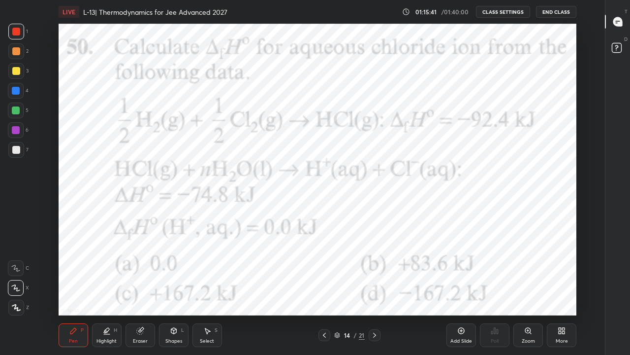
click at [379, 275] on div at bounding box center [375, 335] width 12 height 12
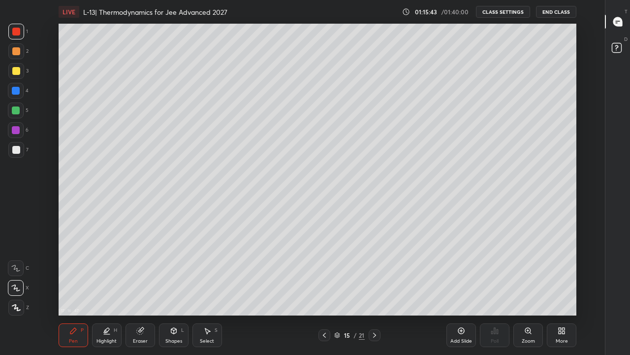
click at [374, 275] on icon at bounding box center [375, 335] width 8 height 8
click at [375, 275] on icon at bounding box center [374, 334] width 3 height 5
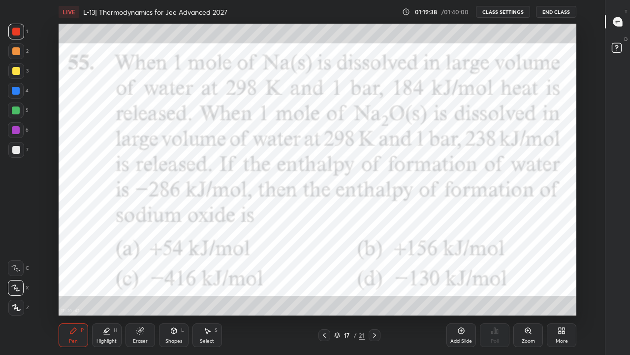
click at [74, 275] on icon at bounding box center [73, 330] width 8 height 8
click at [21, 33] on div at bounding box center [16, 32] width 16 height 16
click at [458, 275] on icon at bounding box center [461, 330] width 8 height 8
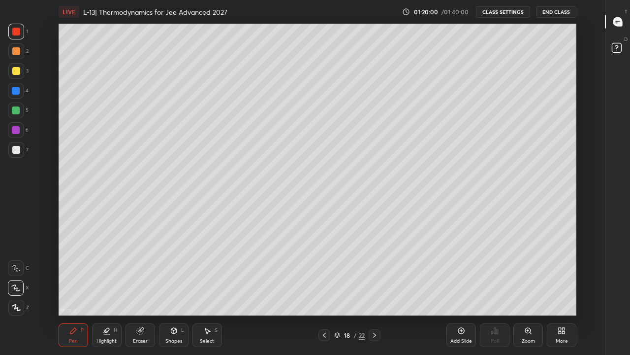
click at [13, 74] on div at bounding box center [16, 71] width 8 height 8
click at [325, 275] on icon at bounding box center [325, 335] width 8 height 8
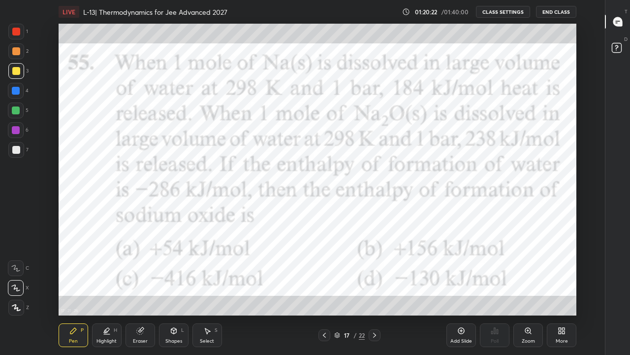
click at [375, 275] on icon at bounding box center [375, 335] width 8 height 8
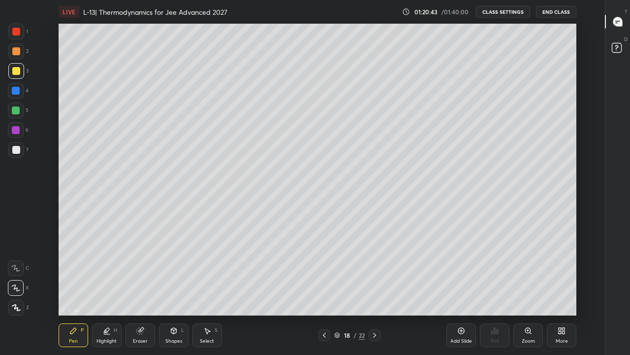
click at [320, 275] on div at bounding box center [325, 335] width 12 height 12
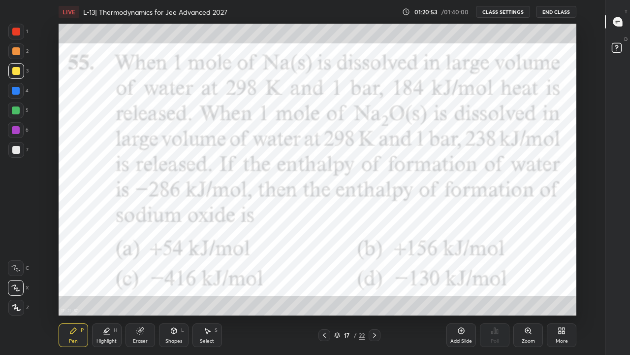
click at [375, 275] on icon at bounding box center [375, 335] width 8 height 8
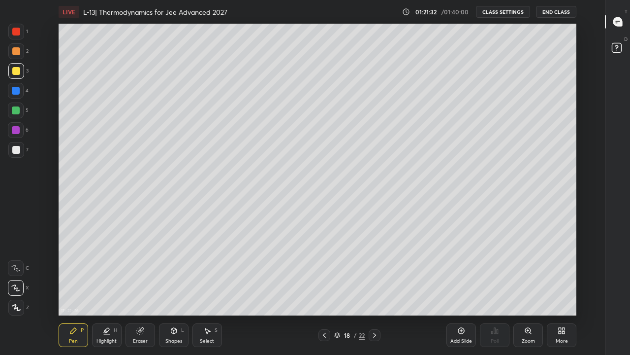
click at [324, 275] on icon at bounding box center [325, 335] width 8 height 8
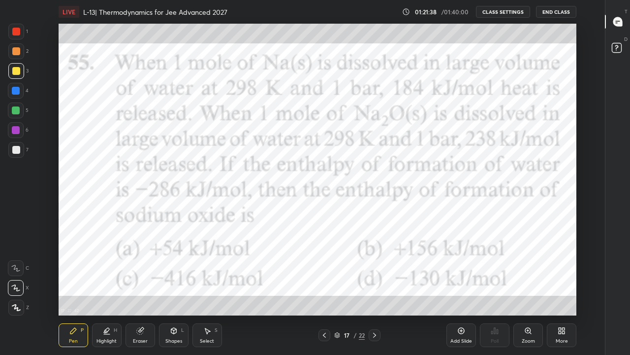
click at [375, 275] on icon at bounding box center [375, 335] width 8 height 8
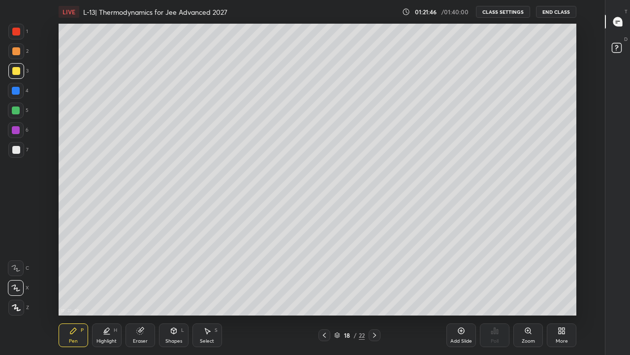
click at [206, 275] on div "Select S" at bounding box center [208, 335] width 30 height 24
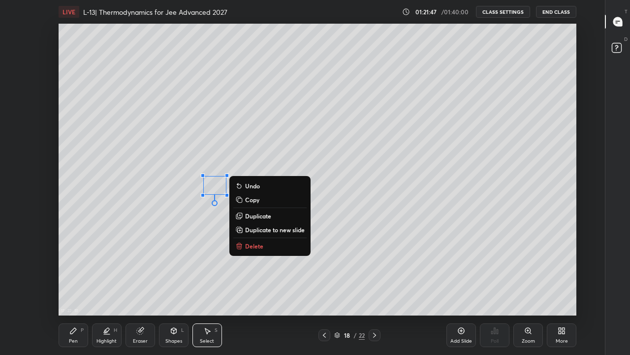
click at [254, 244] on p "Delete" at bounding box center [254, 246] width 18 height 8
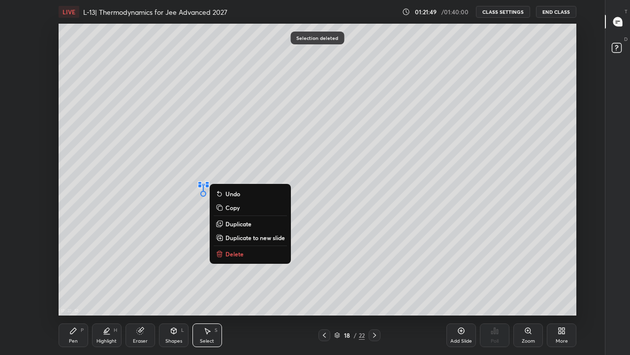
click at [237, 258] on button "Delete" at bounding box center [250, 254] width 73 height 12
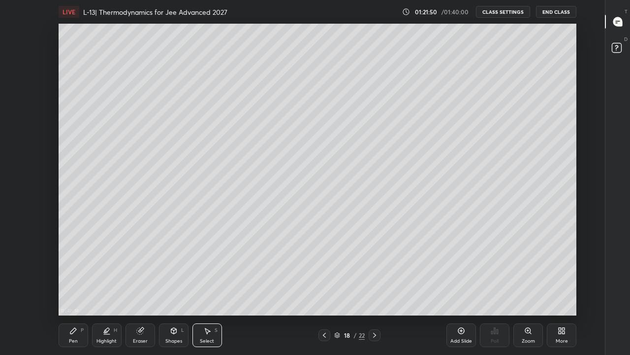
click at [260, 204] on div "0 ° Undo Copy Duplicate Duplicate to new slide Delete" at bounding box center [318, 170] width 518 height 292
click at [78, 275] on div "Pen P" at bounding box center [74, 335] width 30 height 24
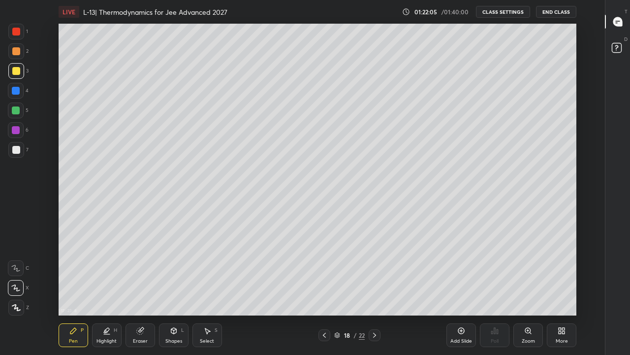
click at [325, 275] on icon at bounding box center [325, 335] width 8 height 8
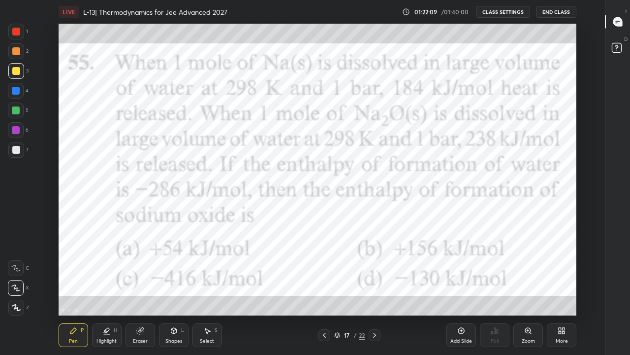
click at [375, 275] on icon at bounding box center [375, 335] width 8 height 8
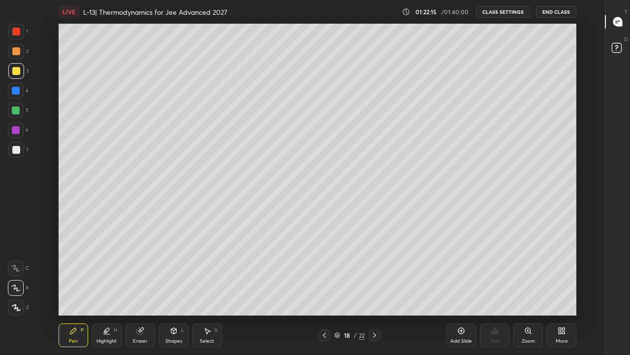
click at [324, 275] on icon at bounding box center [325, 335] width 8 height 8
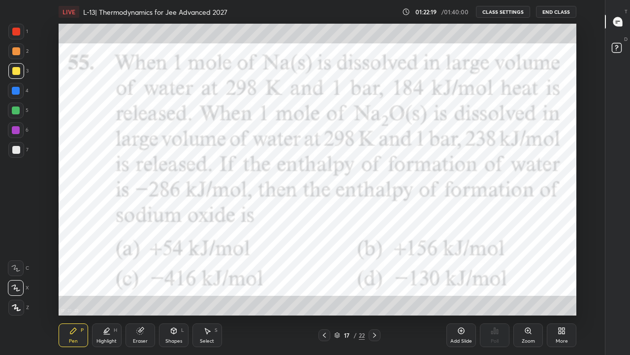
click at [375, 275] on icon at bounding box center [375, 335] width 8 height 8
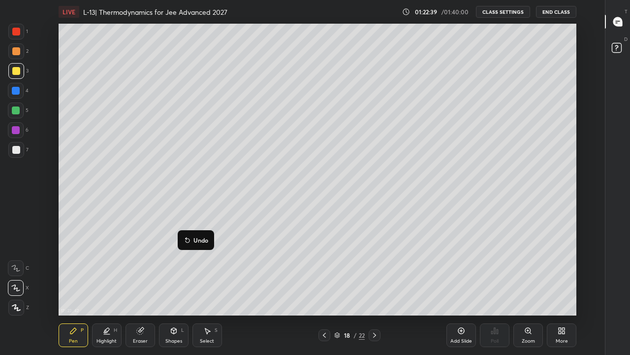
click at [189, 243] on icon at bounding box center [188, 240] width 8 height 8
click at [170, 275] on icon at bounding box center [174, 330] width 8 height 8
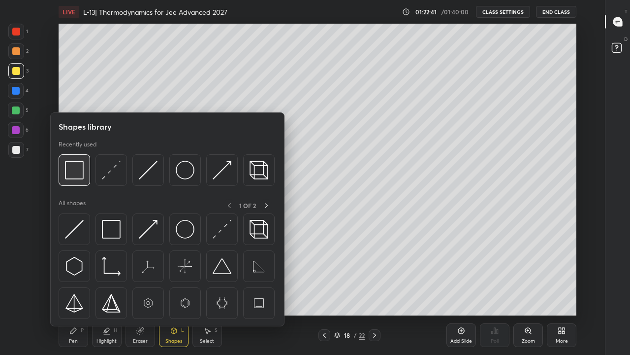
click at [74, 171] on img at bounding box center [74, 170] width 19 height 19
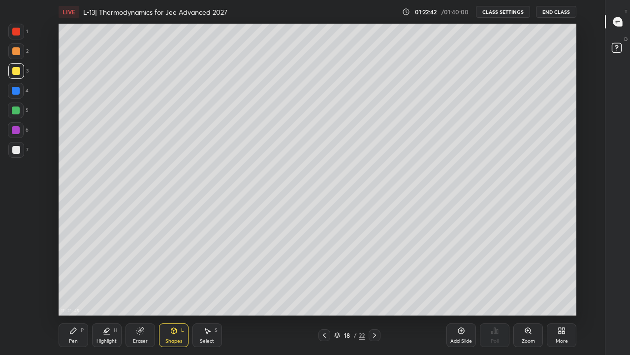
click at [16, 33] on div at bounding box center [16, 32] width 8 height 8
click at [75, 275] on div "Pen P" at bounding box center [74, 335] width 30 height 24
click at [15, 72] on div at bounding box center [16, 71] width 8 height 8
click at [324, 275] on icon at bounding box center [325, 335] width 8 height 8
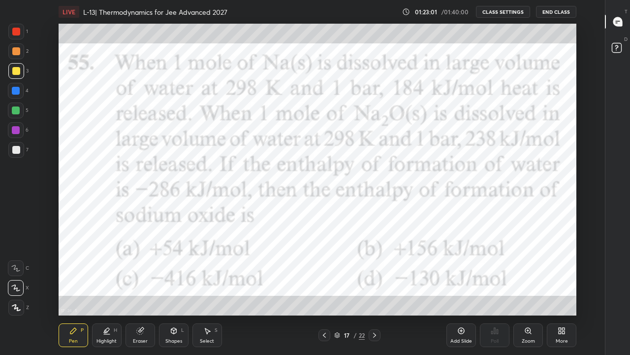
click at [375, 275] on icon at bounding box center [375, 335] width 8 height 8
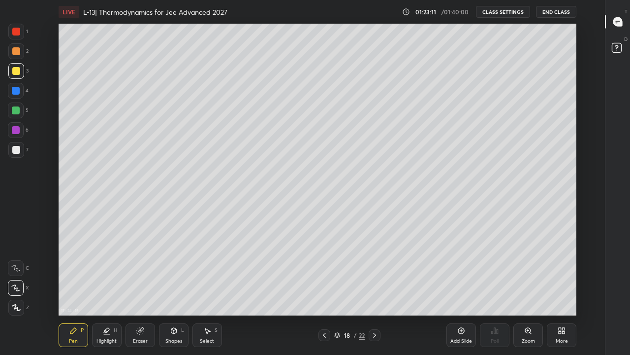
click at [204, 275] on div "Select S" at bounding box center [208, 335] width 30 height 24
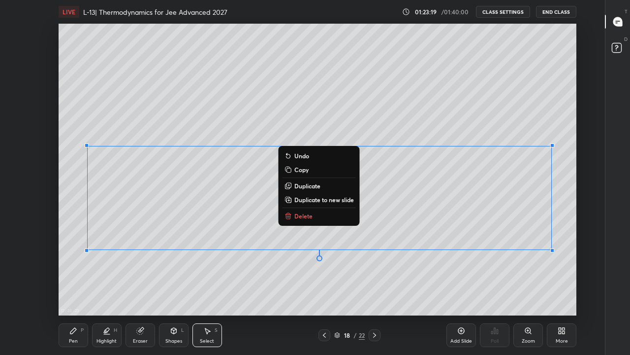
click at [79, 109] on div "0 ° Undo Copy Duplicate Duplicate to new slide Delete" at bounding box center [318, 170] width 518 height 292
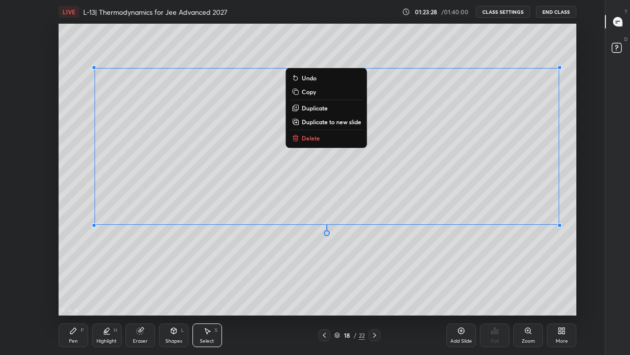
click at [285, 272] on div "0 ° Undo Copy Duplicate Duplicate to new slide Delete" at bounding box center [318, 170] width 518 height 292
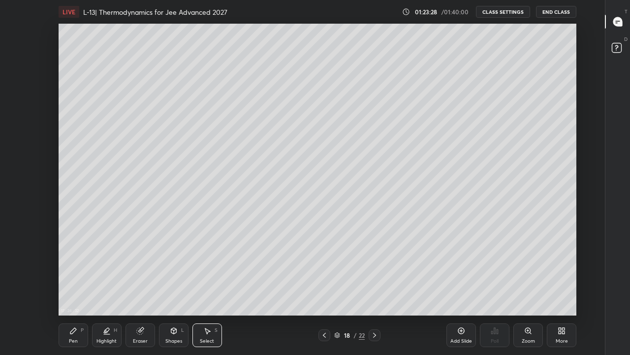
click at [78, 275] on div "Pen P" at bounding box center [74, 335] width 30 height 24
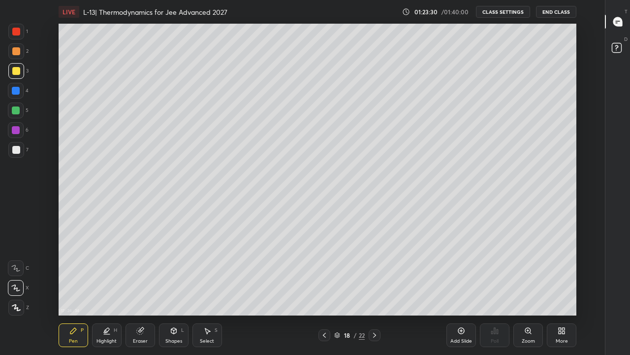
click at [146, 275] on div "Eraser" at bounding box center [141, 335] width 30 height 24
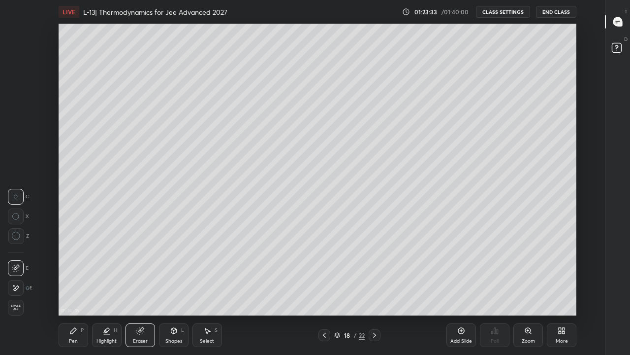
click at [77, 275] on div "Pen P" at bounding box center [74, 335] width 30 height 24
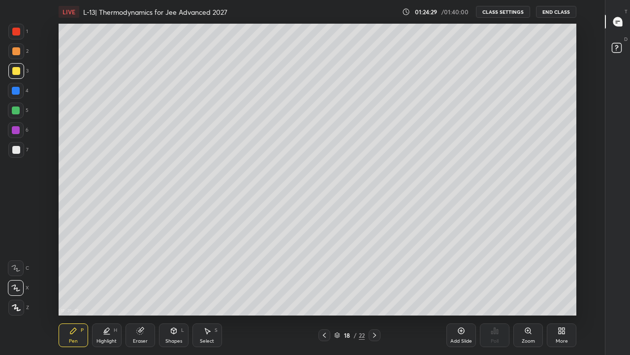
click at [144, 275] on div "Eraser" at bounding box center [141, 335] width 30 height 24
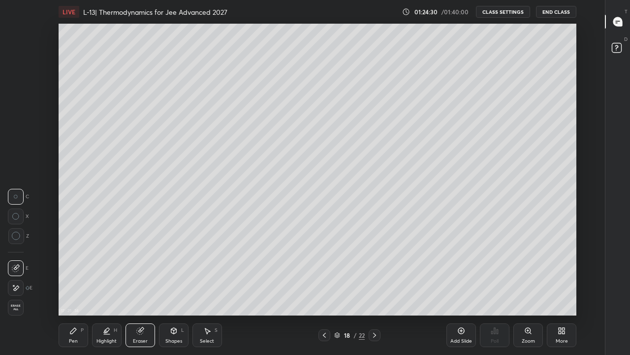
click at [18, 275] on icon at bounding box center [16, 287] width 5 height 5
click at [76, 275] on div "Pen P" at bounding box center [74, 335] width 30 height 24
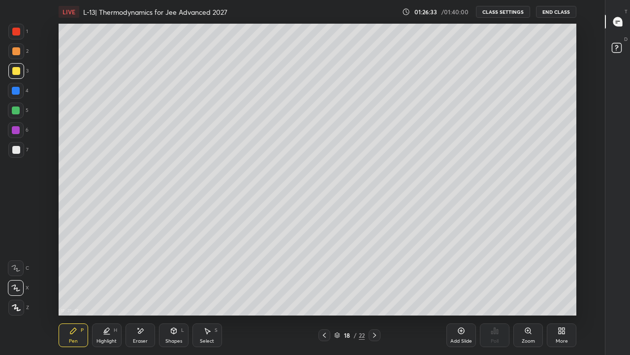
click at [324, 275] on icon at bounding box center [325, 335] width 8 height 8
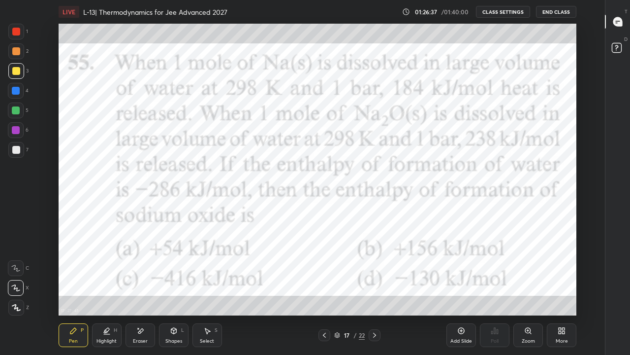
click at [18, 29] on div at bounding box center [16, 32] width 8 height 8
click at [379, 275] on div at bounding box center [375, 335] width 12 height 12
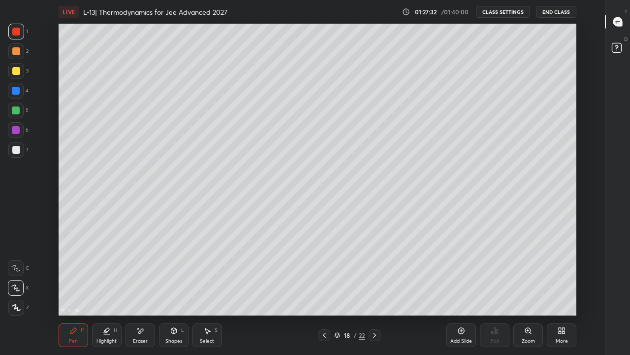
click at [376, 275] on icon at bounding box center [375, 335] width 8 height 8
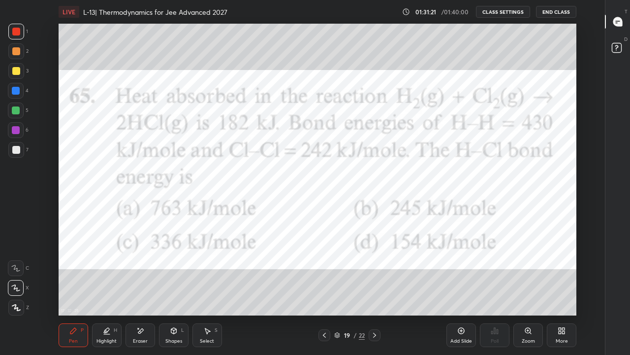
click at [374, 275] on icon at bounding box center [375, 335] width 8 height 8
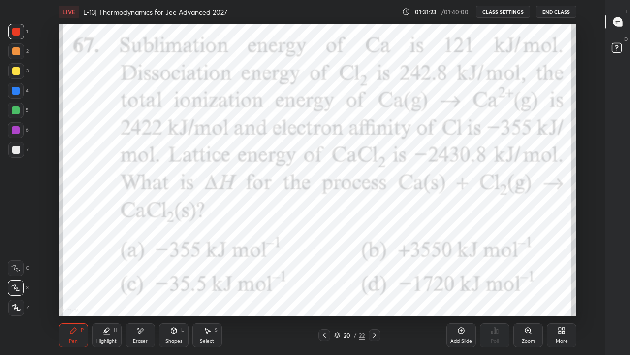
click at [374, 275] on icon at bounding box center [375, 335] width 8 height 8
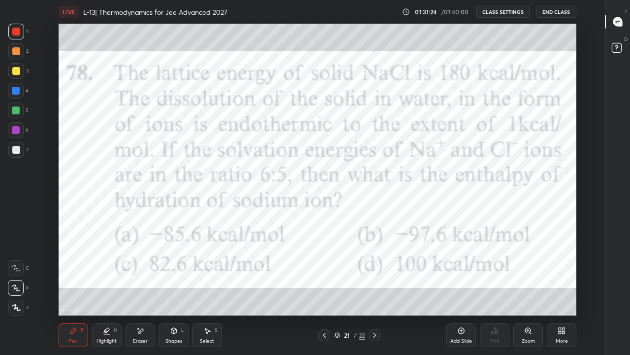
click at [375, 275] on icon at bounding box center [375, 335] width 8 height 8
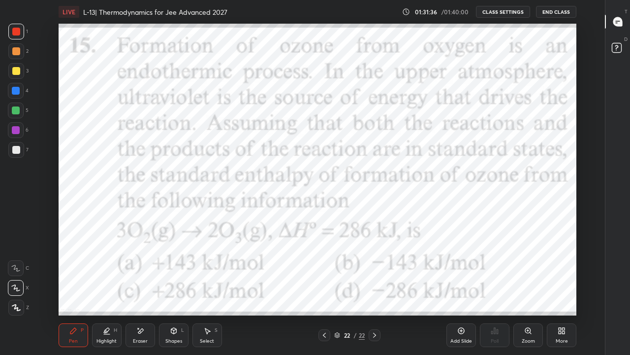
click at [324, 275] on icon at bounding box center [325, 335] width 8 height 8
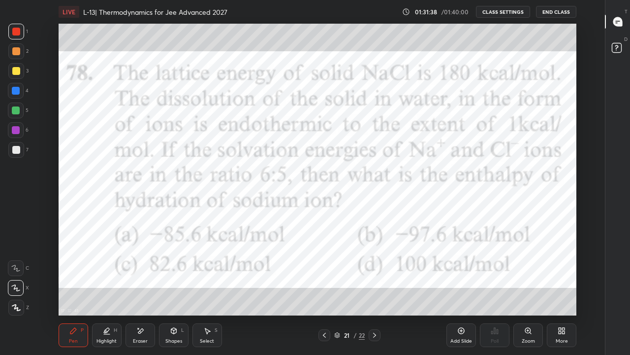
click at [323, 275] on icon at bounding box center [325, 335] width 8 height 8
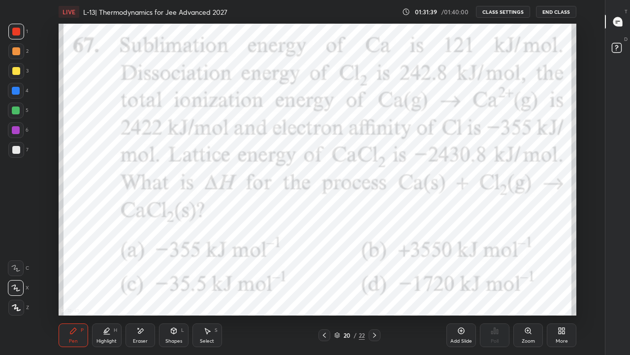
click at [324, 275] on icon at bounding box center [324, 334] width 3 height 5
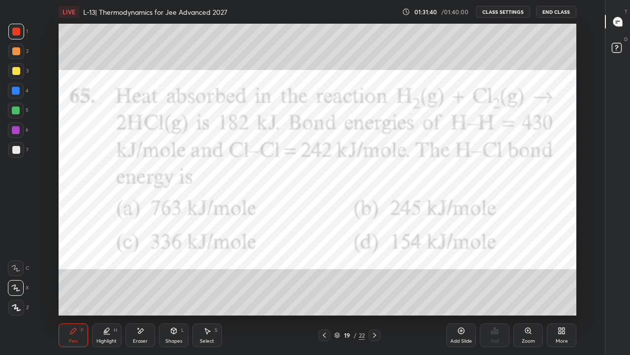
click at [375, 275] on icon at bounding box center [375, 335] width 8 height 8
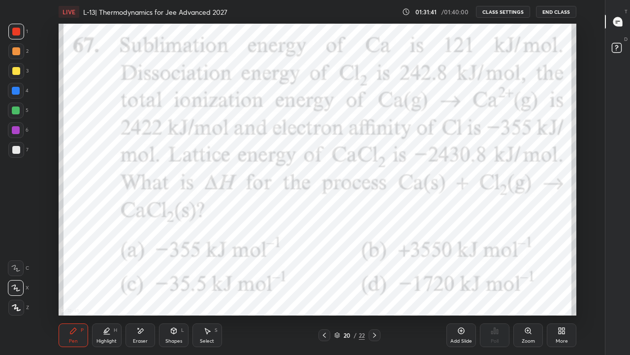
click at [375, 275] on icon at bounding box center [375, 335] width 8 height 8
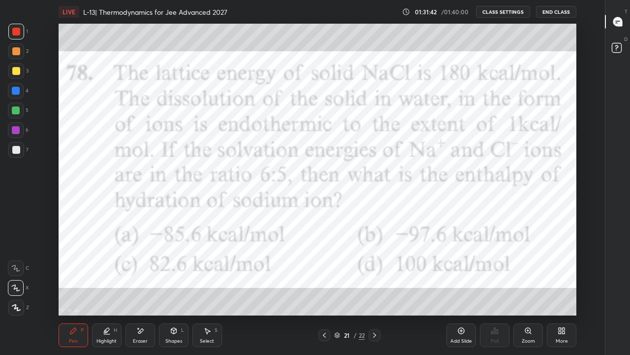
click at [375, 275] on icon at bounding box center [375, 335] width 8 height 8
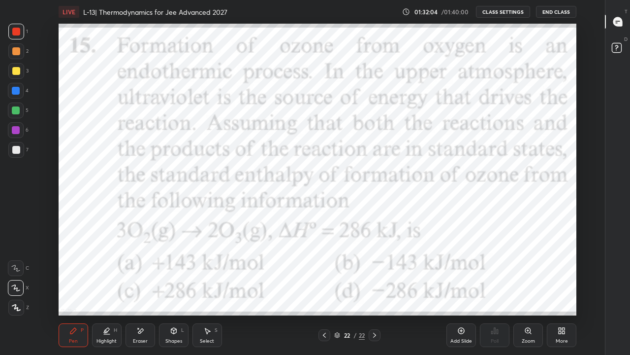
click at [555, 12] on button "End Class" at bounding box center [556, 12] width 40 height 12
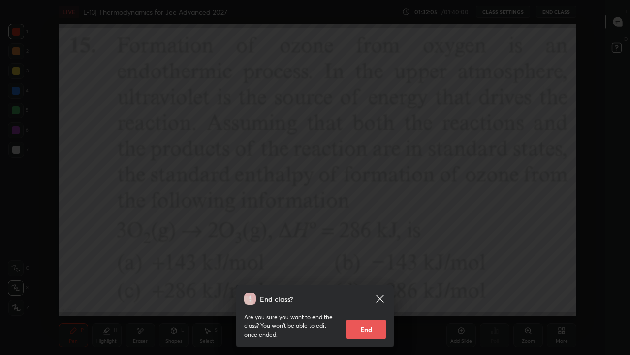
click at [368, 275] on button "End" at bounding box center [366, 329] width 39 height 20
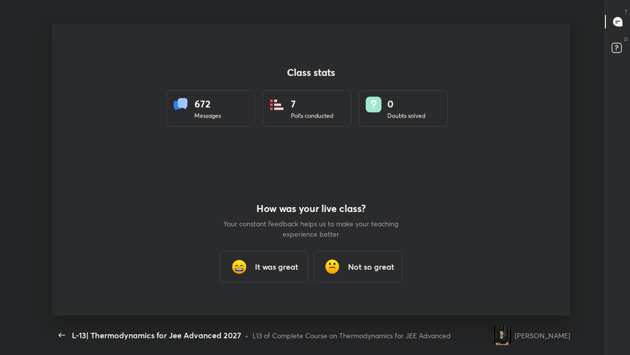
scroll to position [292, 622]
type textarea "x"
click at [61, 275] on icon "button" at bounding box center [62, 334] width 6 height 4
